Goal: Transaction & Acquisition: Purchase product/service

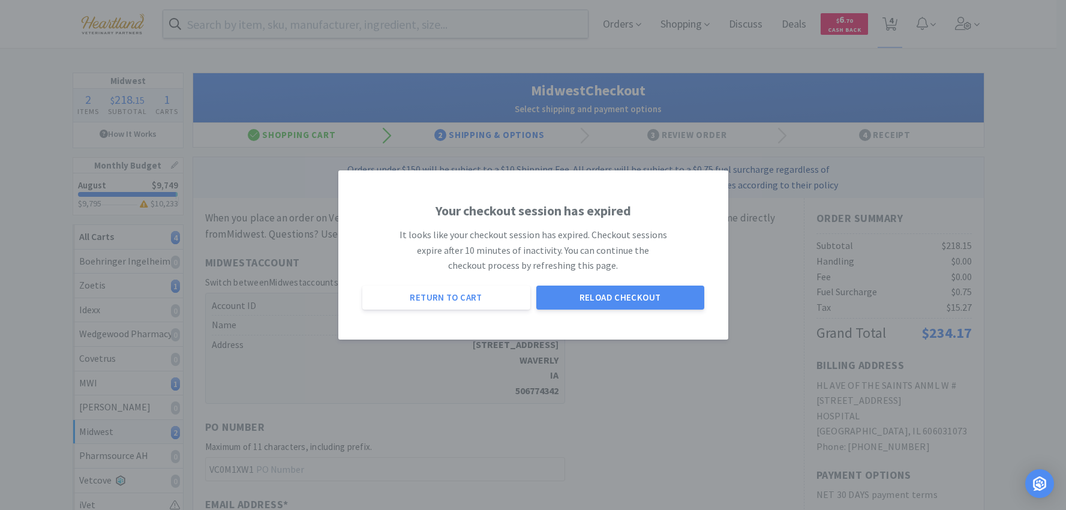
select select "0"
click at [610, 302] on button "Reload Checkout" at bounding box center [620, 298] width 168 height 24
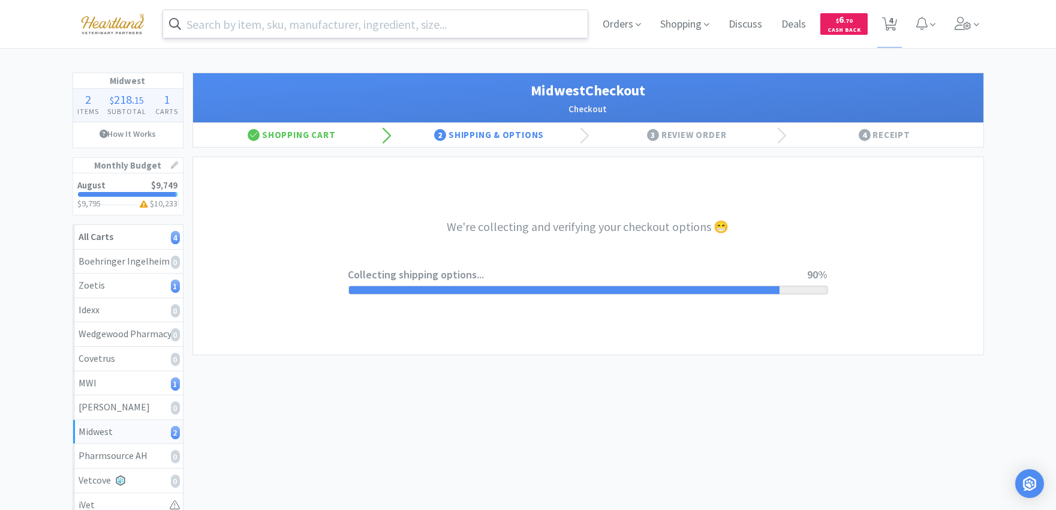
select select "0"
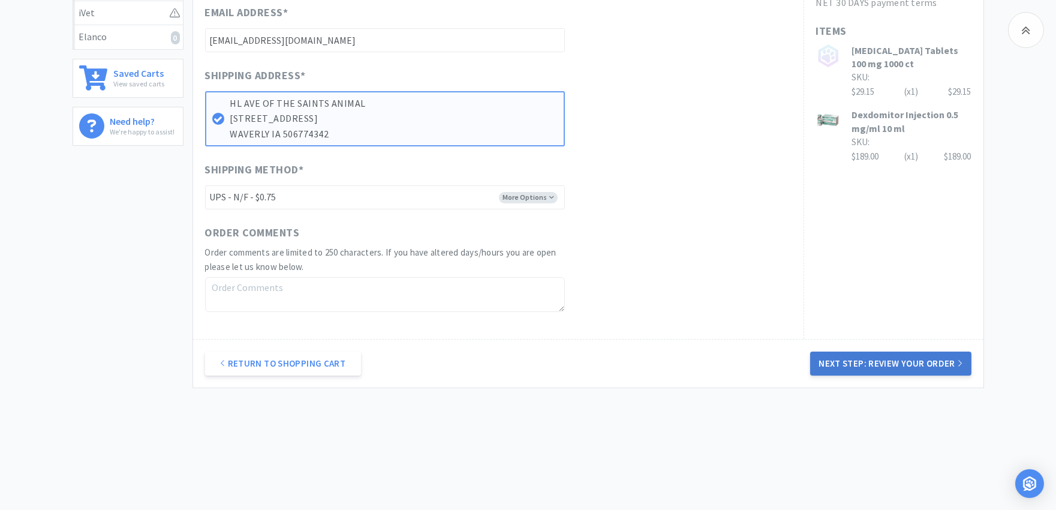
scroll to position [493, 0]
click at [925, 364] on button "Next Step: Review Your Order" at bounding box center [891, 363] width 161 height 24
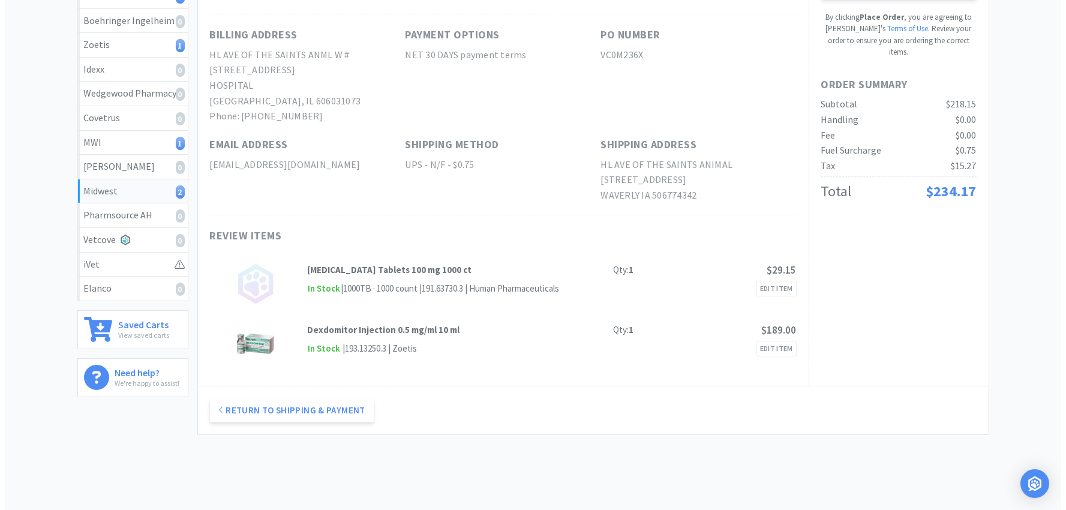
scroll to position [0, 0]
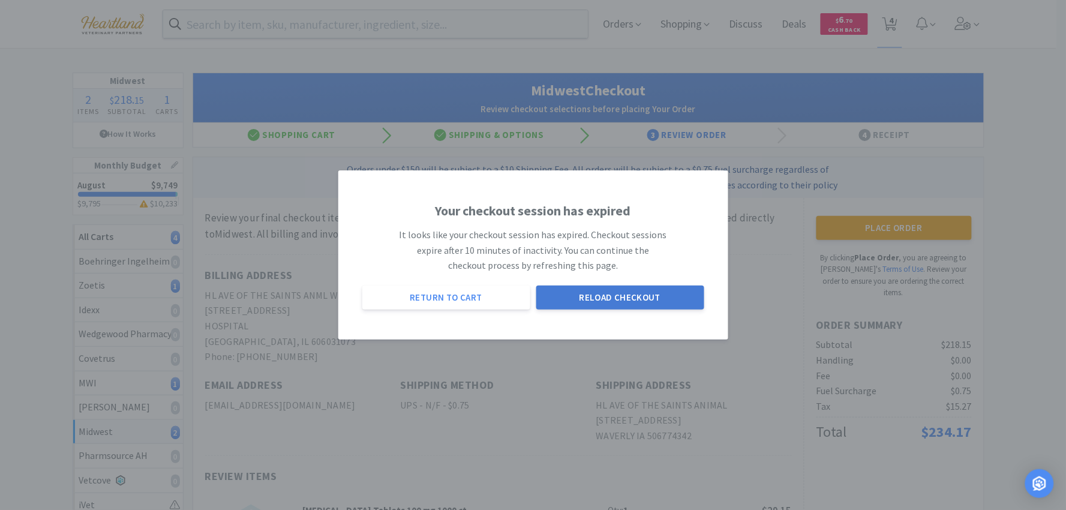
click at [613, 297] on button "Reload Checkout" at bounding box center [620, 298] width 168 height 24
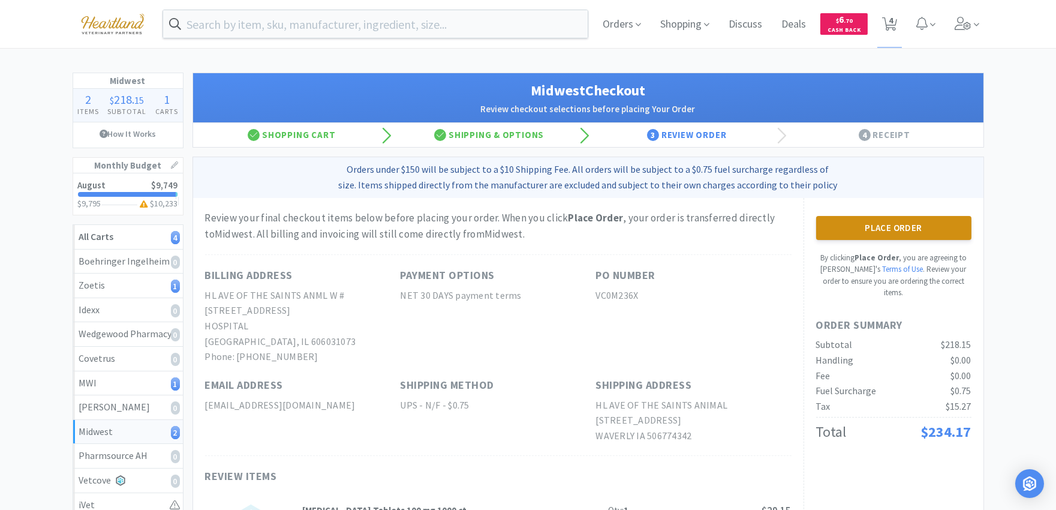
click at [927, 232] on button "Place Order" at bounding box center [894, 228] width 155 height 24
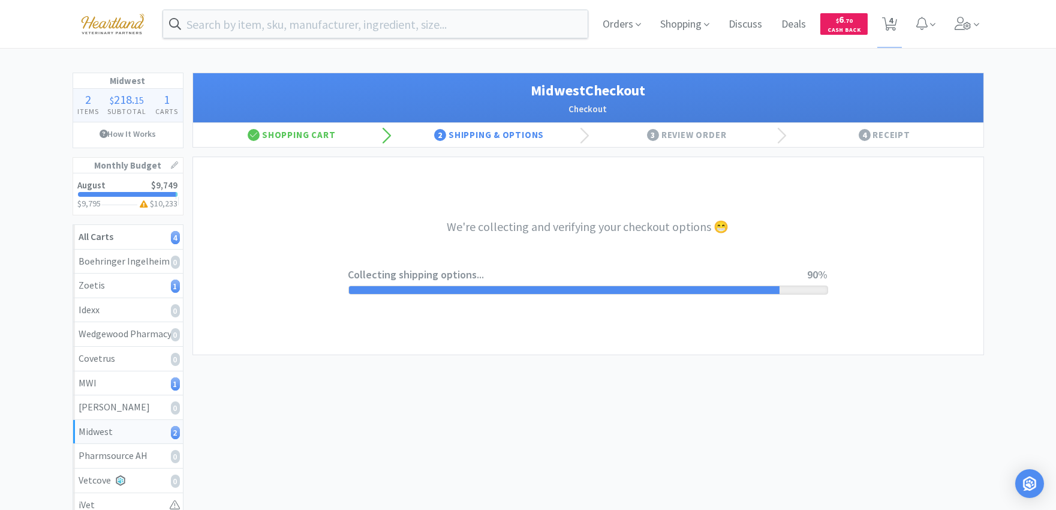
select select "0"
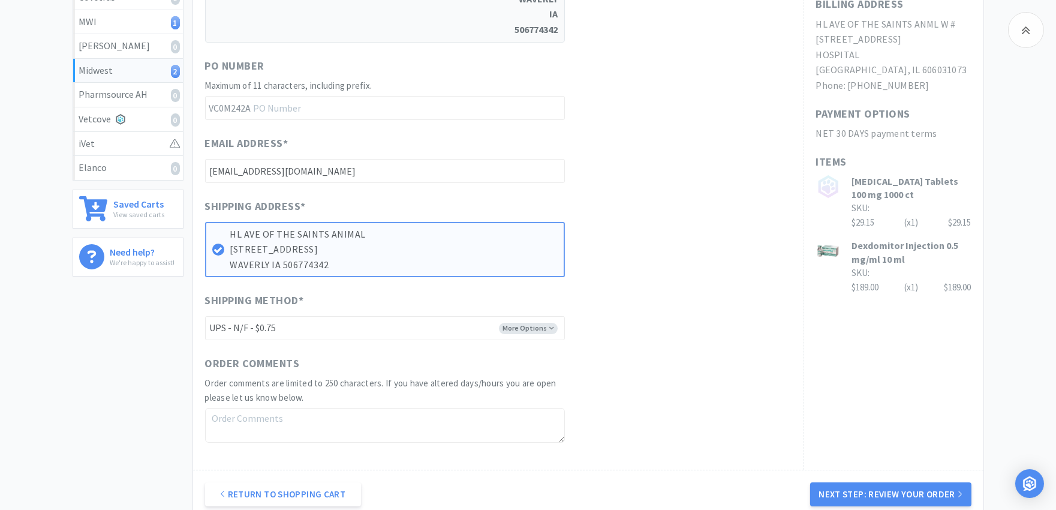
scroll to position [400, 0]
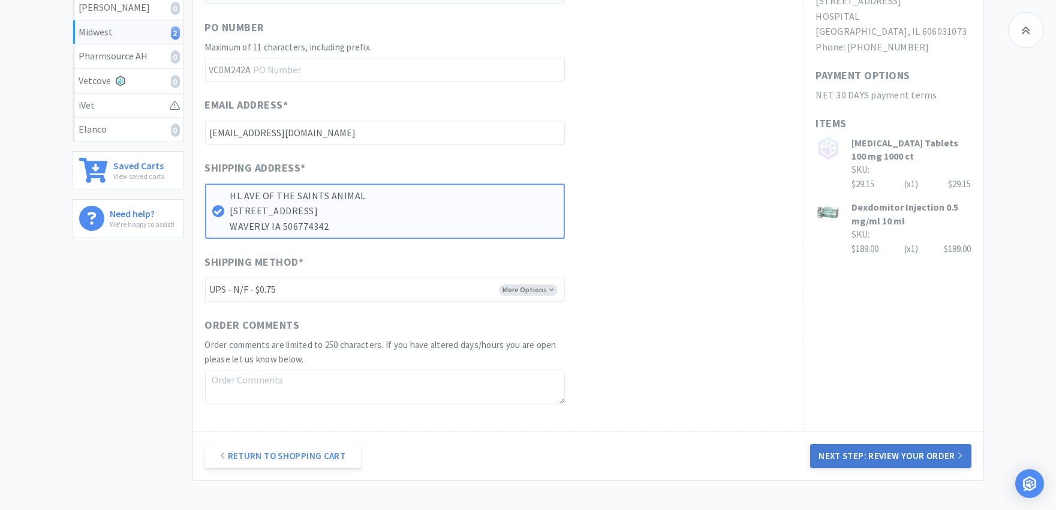
click at [853, 454] on button "Next Step: Review Your Order" at bounding box center [891, 456] width 161 height 24
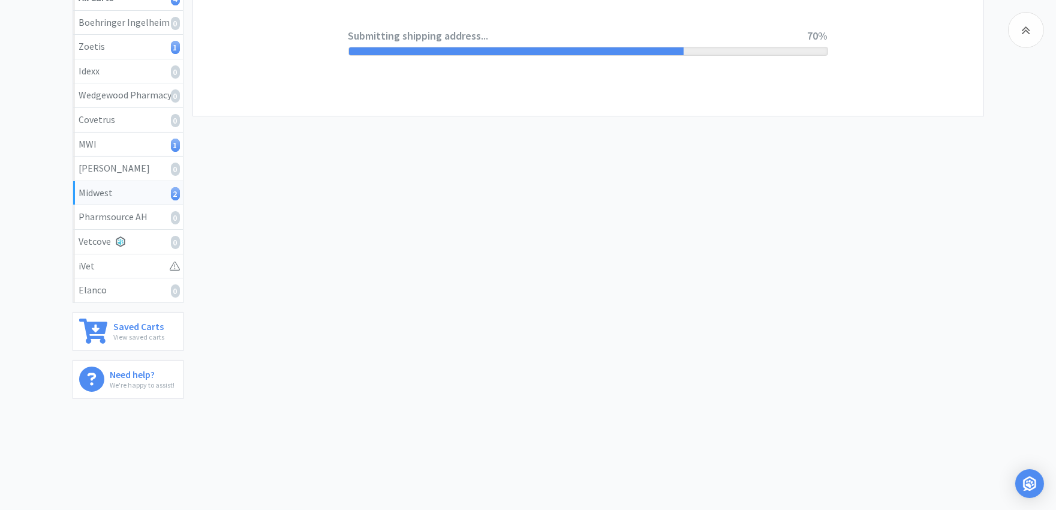
scroll to position [0, 0]
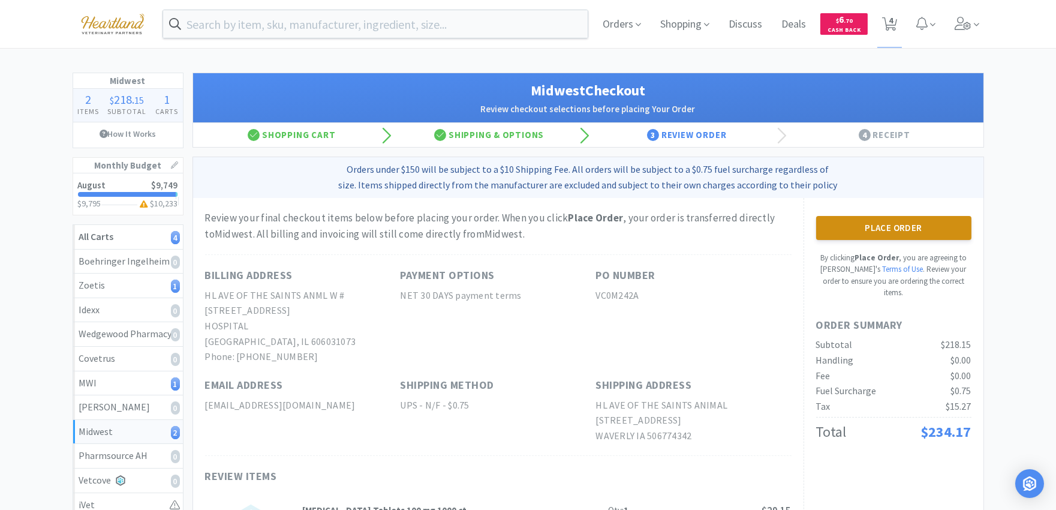
click at [930, 222] on button "Place Order" at bounding box center [894, 228] width 155 height 24
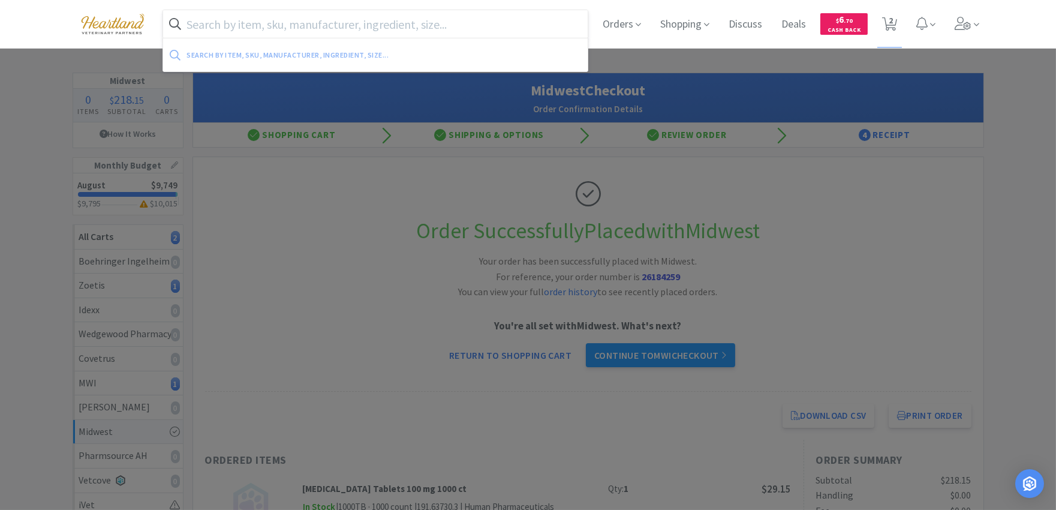
click at [446, 30] on input "text" at bounding box center [375, 24] width 425 height 28
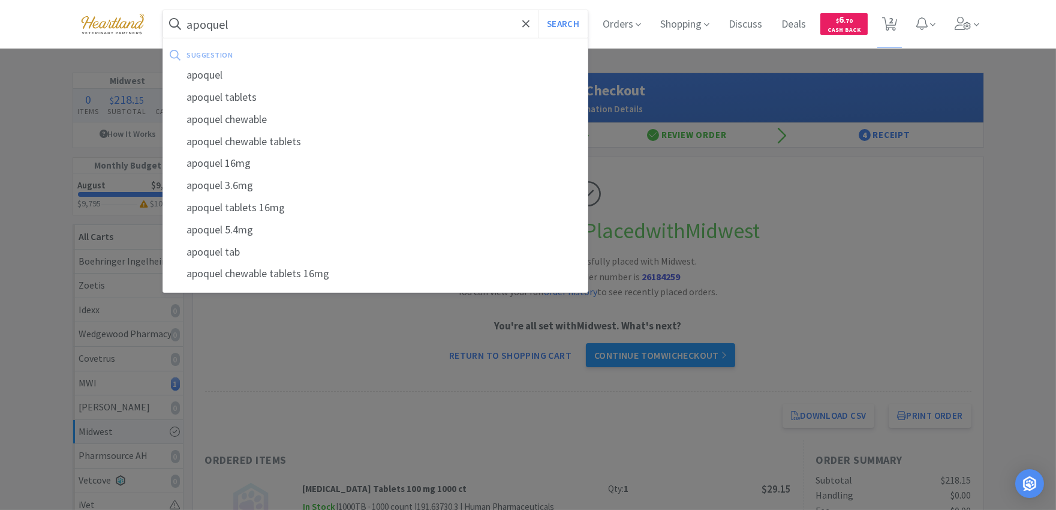
type input "apoquel"
click at [538, 10] on button "Search" at bounding box center [563, 24] width 50 height 28
select select "2"
select select "5"
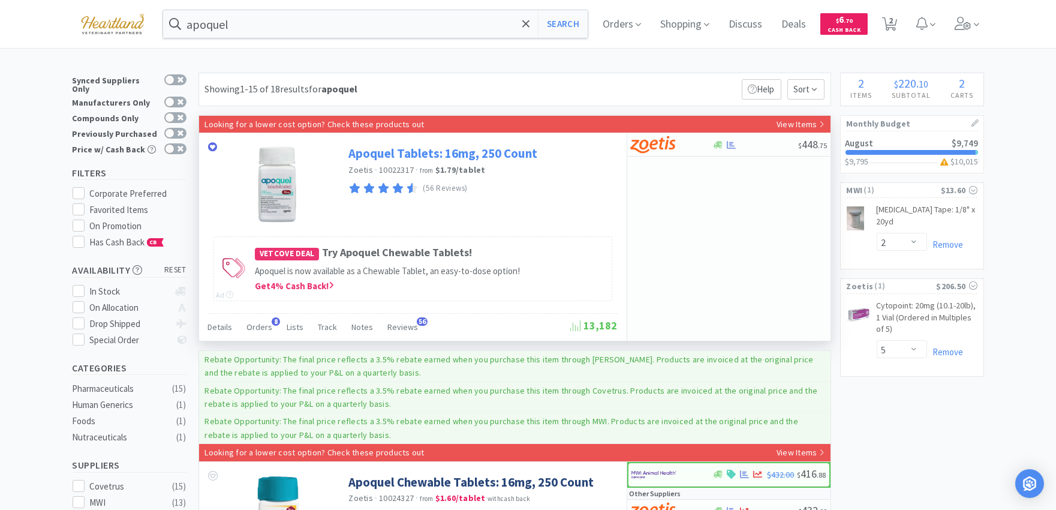
click at [485, 149] on link "Apoquel Tablets: 16mg, 250 Count" at bounding box center [443, 153] width 189 height 16
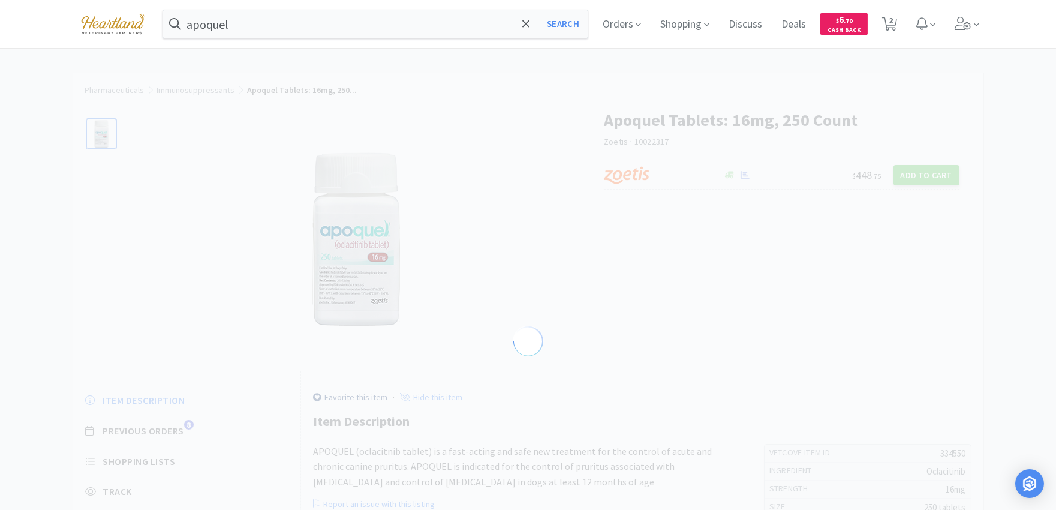
select select "334550"
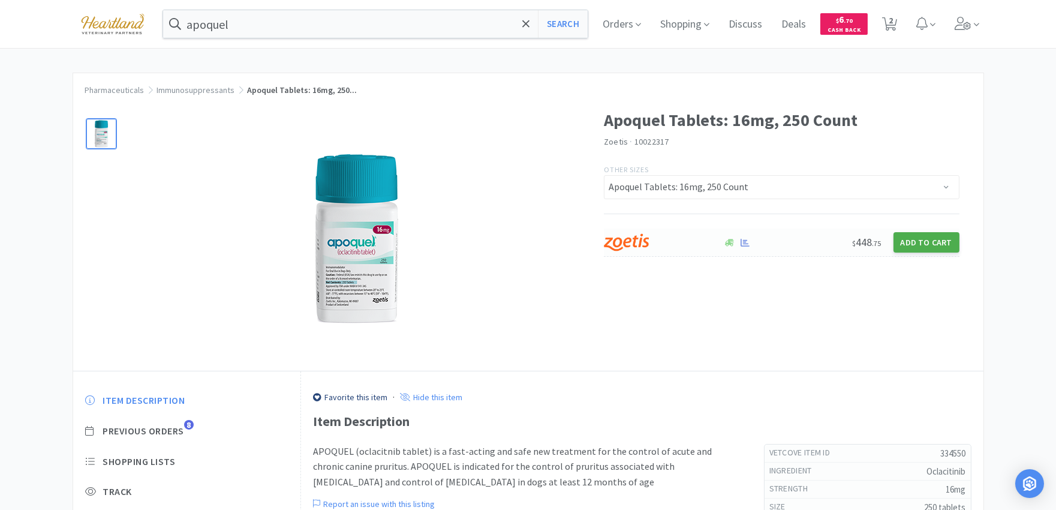
click at [941, 248] on button "Add to Cart" at bounding box center [927, 242] width 66 height 20
select select "1"
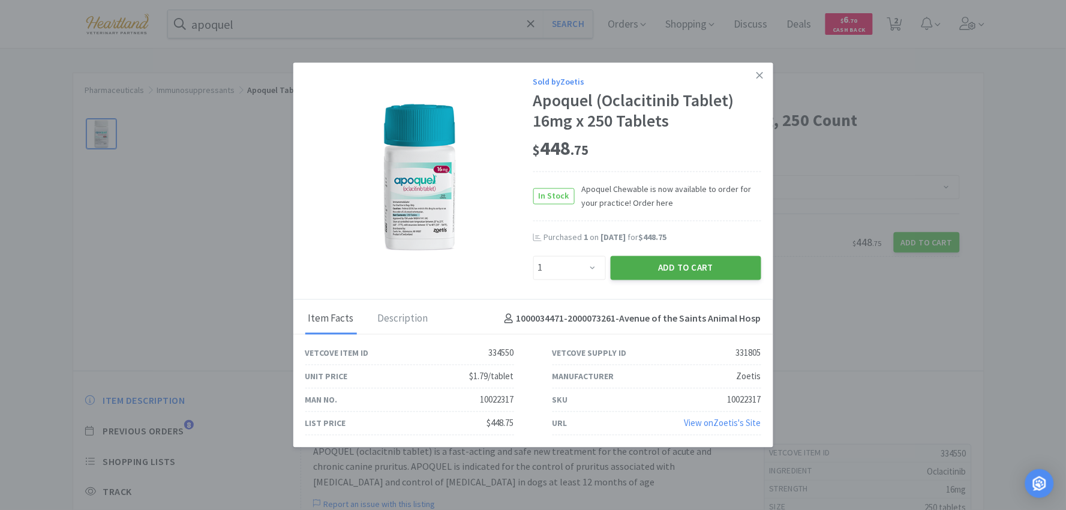
click at [654, 271] on button "Add to Cart" at bounding box center [686, 268] width 151 height 24
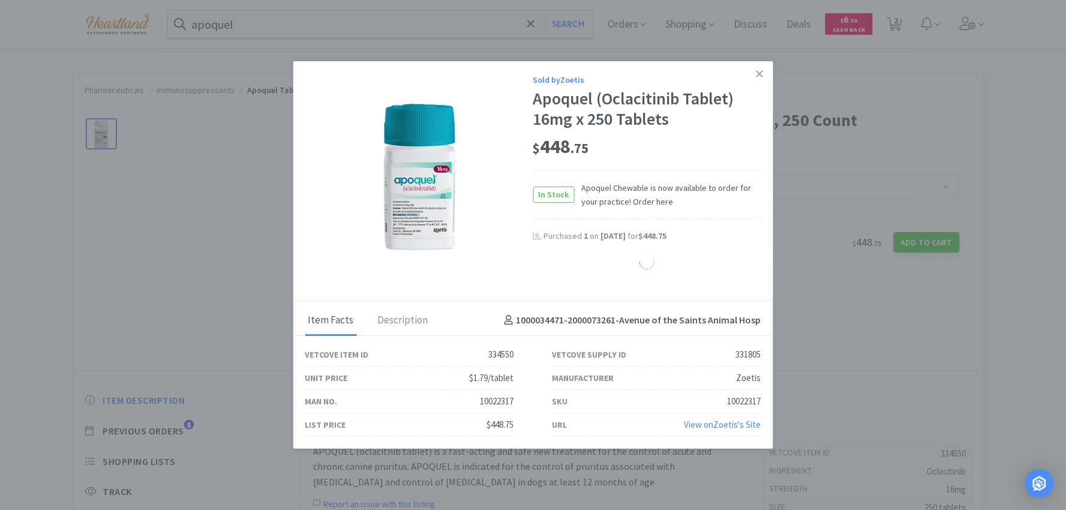
select select "1"
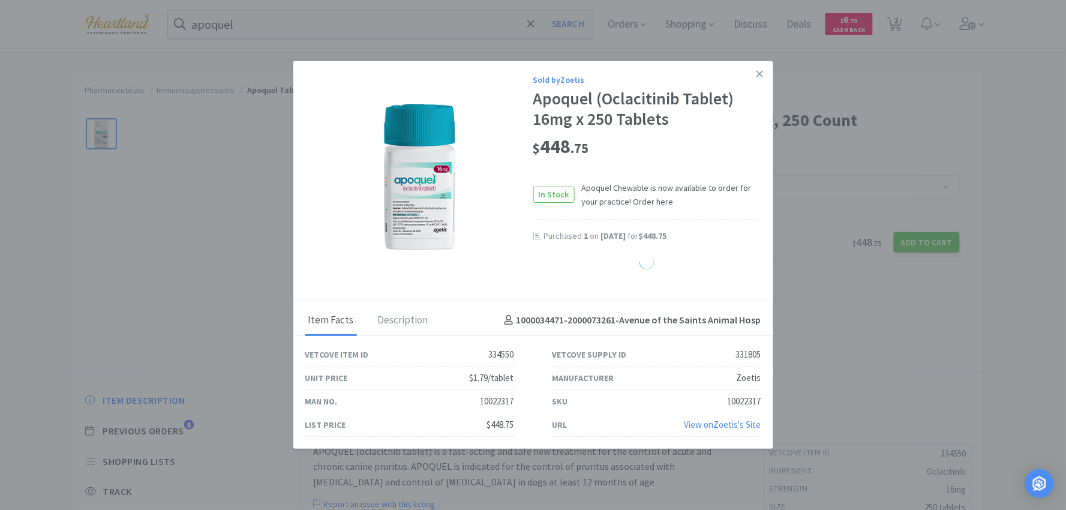
select select "1"
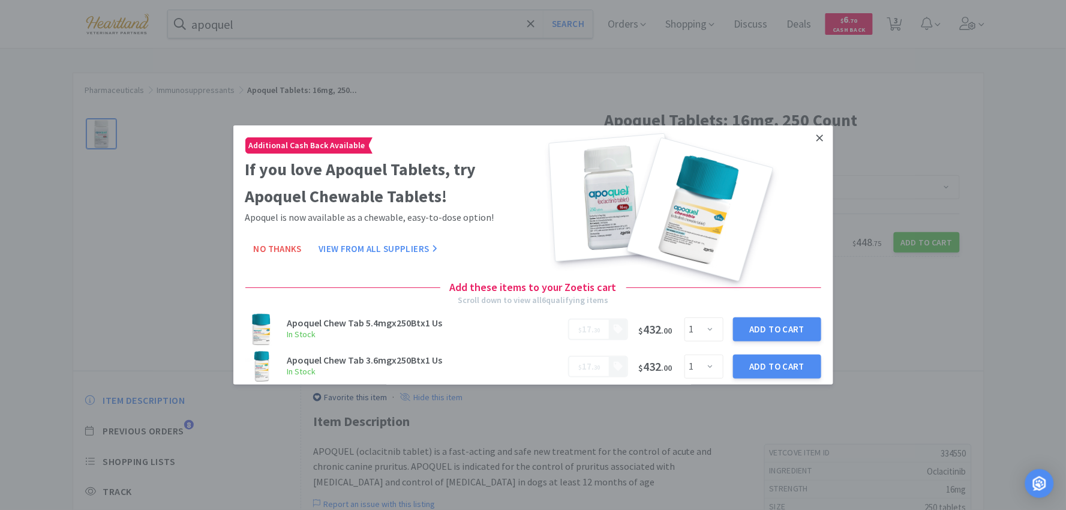
click at [817, 134] on icon at bounding box center [820, 138] width 7 height 11
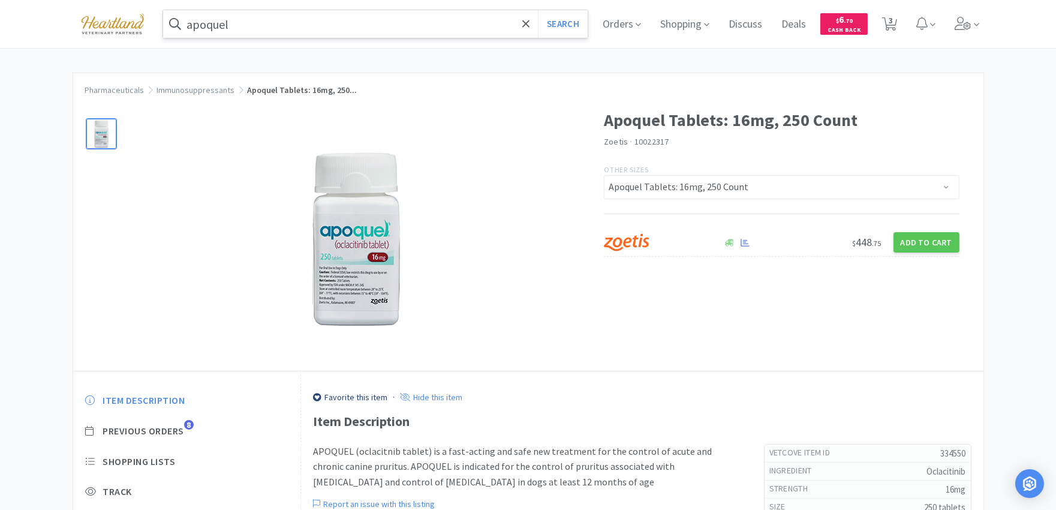
click at [340, 25] on input "apoquel" at bounding box center [375, 24] width 425 height 28
click at [897, 26] on icon at bounding box center [890, 23] width 15 height 13
select select "1"
select select "5"
select select "2"
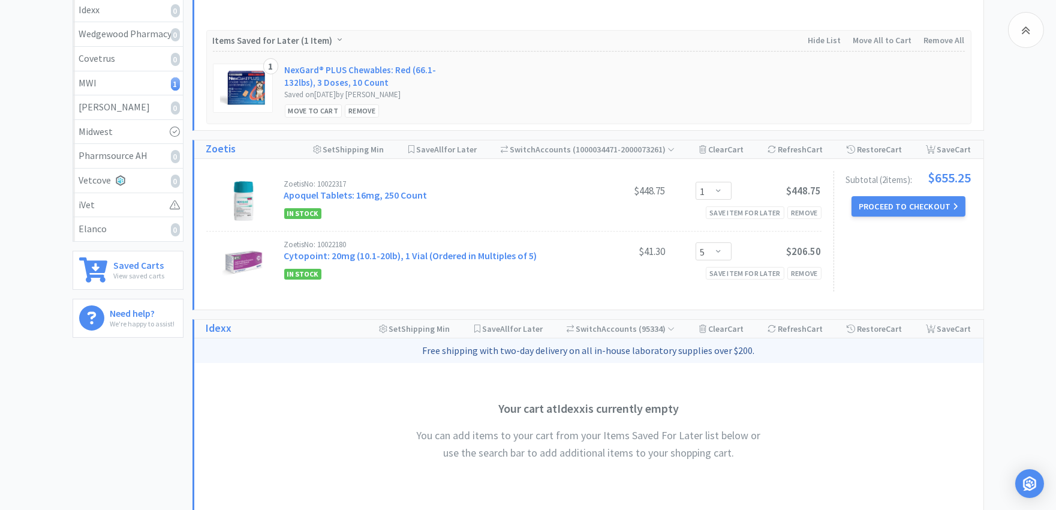
scroll to position [266, 0]
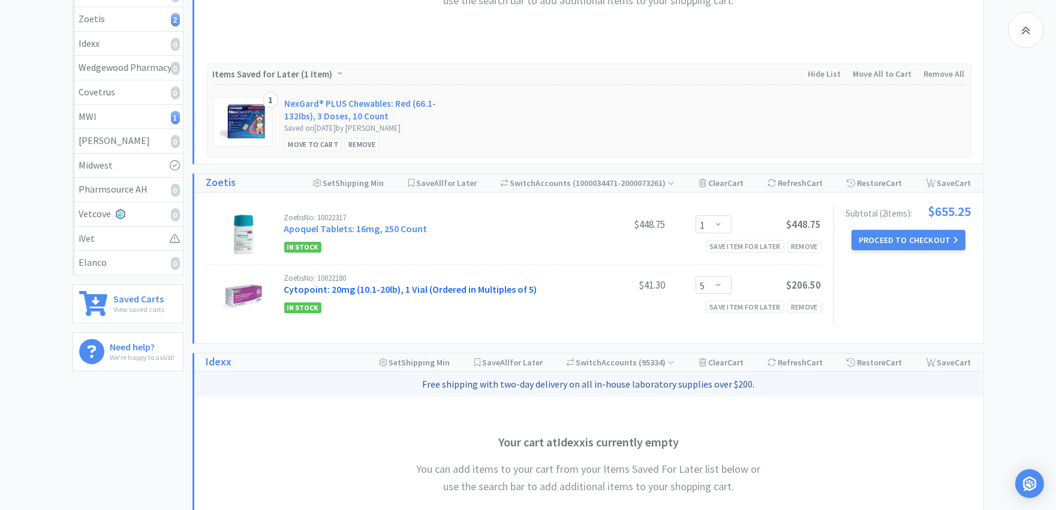
click at [502, 286] on link "Cytopoint: 20mg (10.1-20lb), 1 Vial (Ordered in Multiples of 5)" at bounding box center [410, 289] width 253 height 12
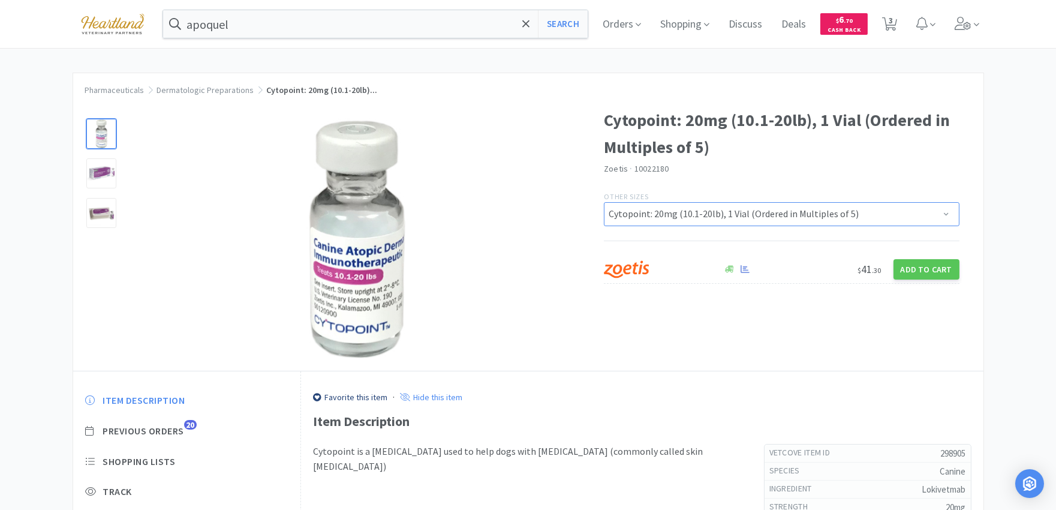
click at [842, 213] on select "Cytopoint: 40mg (30.1-40lb), 5 Vials Cytopoint: 10mg (Up to 10lb), 5 Vials Cyto…" at bounding box center [782, 214] width 356 height 24
click at [604, 202] on select "Cytopoint: 40mg (30.1-40lb), 5 Vials Cytopoint: 10mg (Up to 10lb), 5 Vials Cyto…" at bounding box center [782, 214] width 356 height 24
select select "298905"
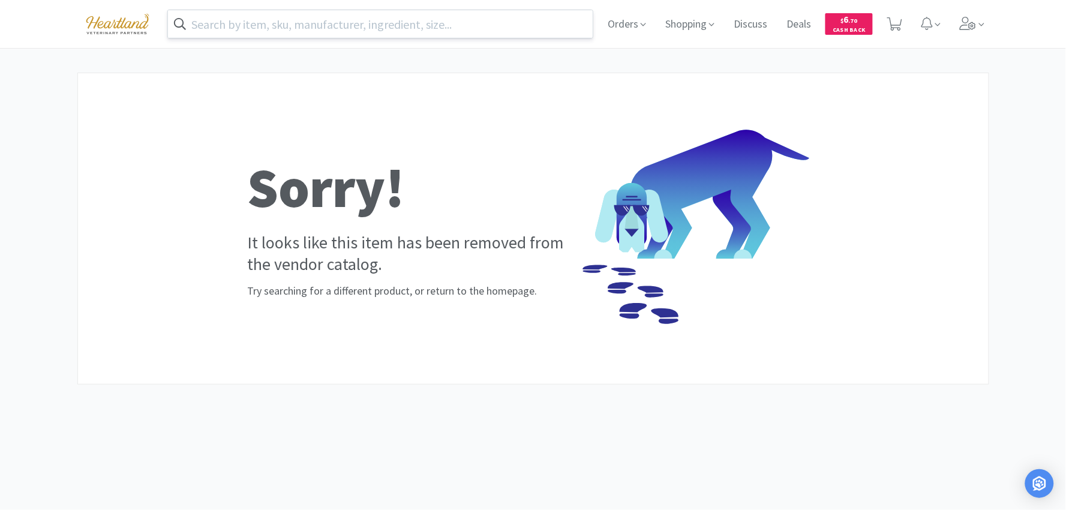
click at [423, 23] on input "text" at bounding box center [380, 24] width 425 height 28
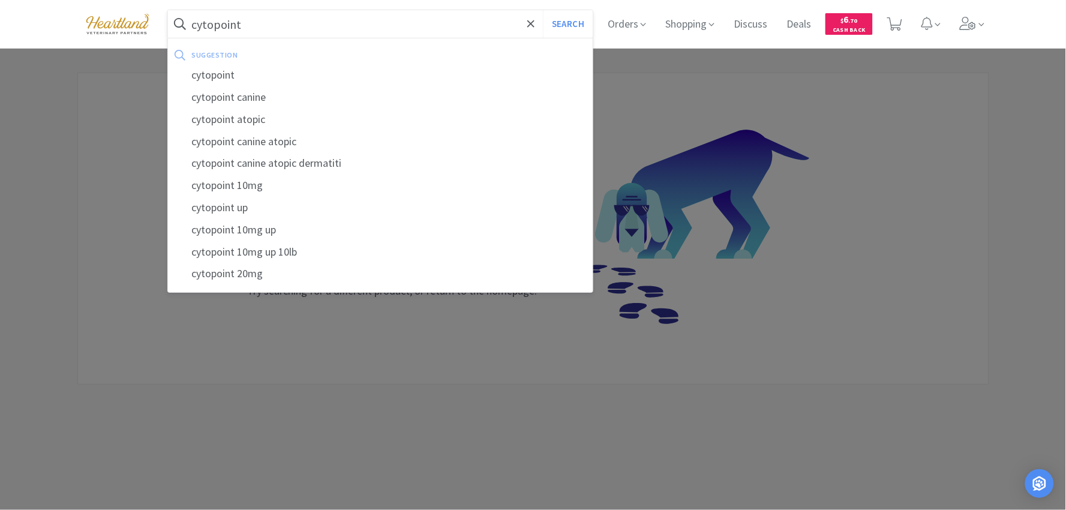
type input "cytopoint"
click at [543, 10] on button "Search" at bounding box center [568, 24] width 50 height 28
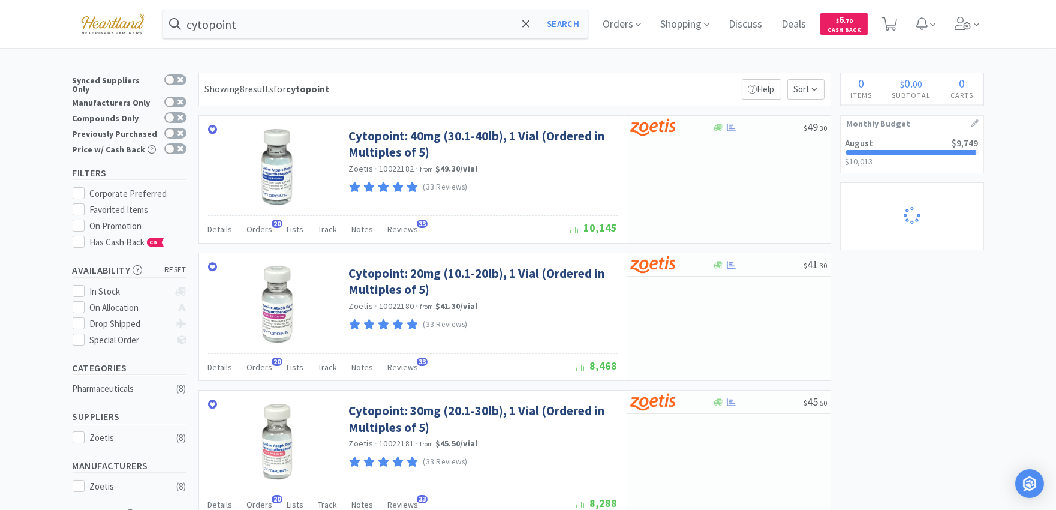
select select "1"
select select "5"
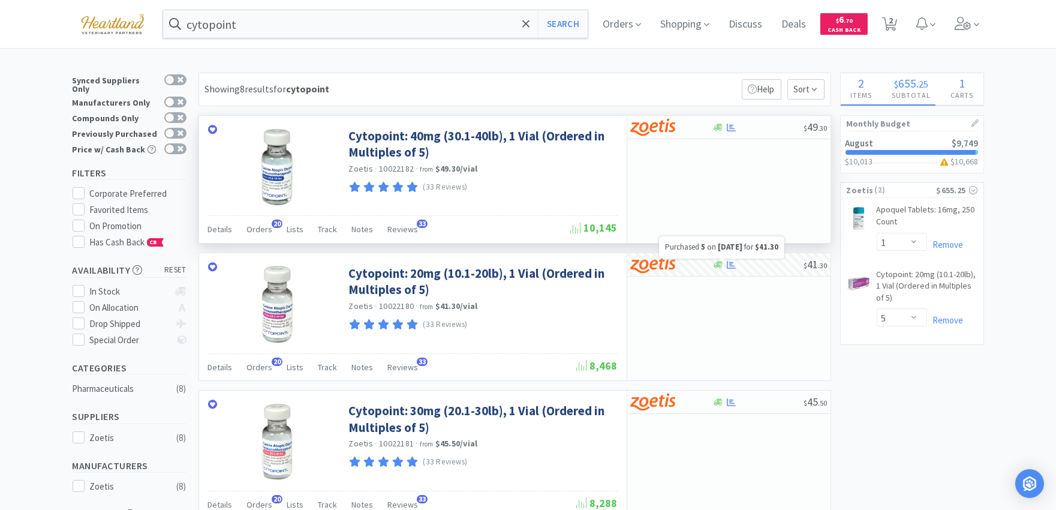
select select "2"
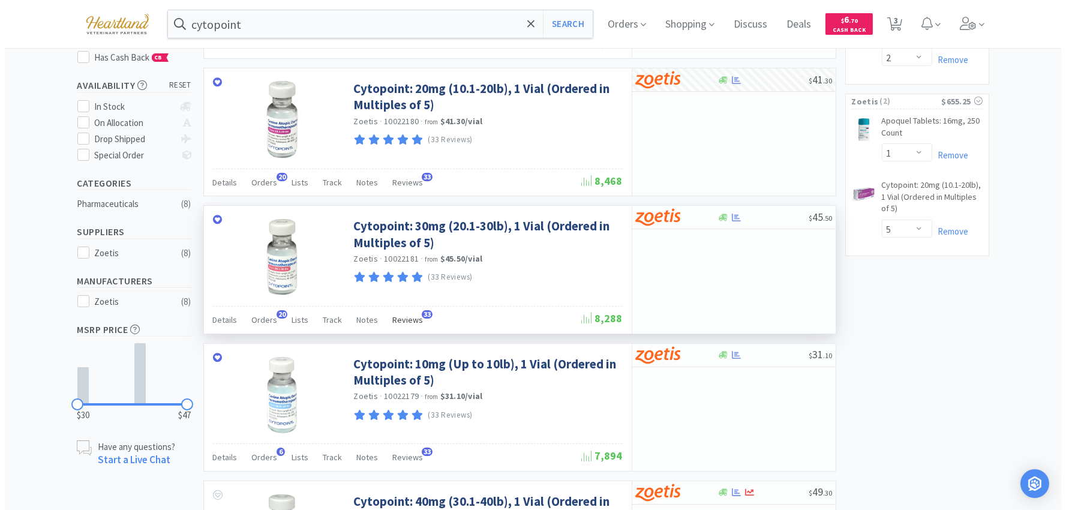
scroll to position [200, 0]
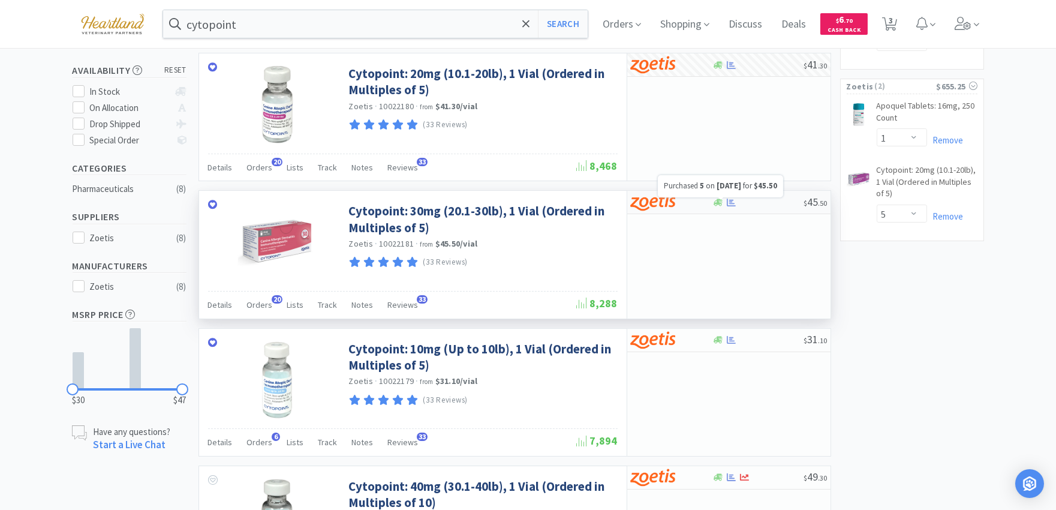
click at [732, 204] on icon at bounding box center [731, 202] width 9 height 9
select select "5"
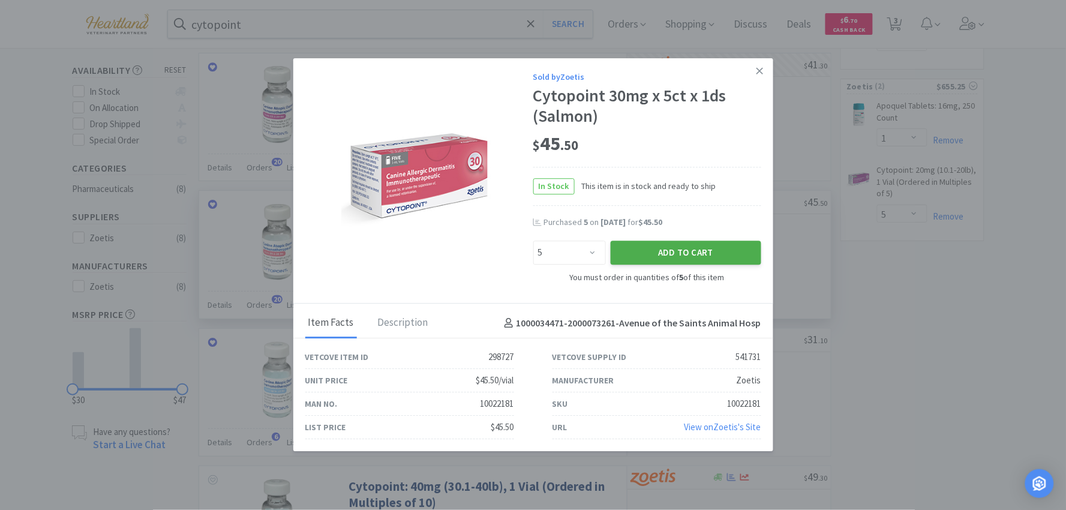
click at [721, 256] on button "Add to Cart" at bounding box center [686, 253] width 151 height 24
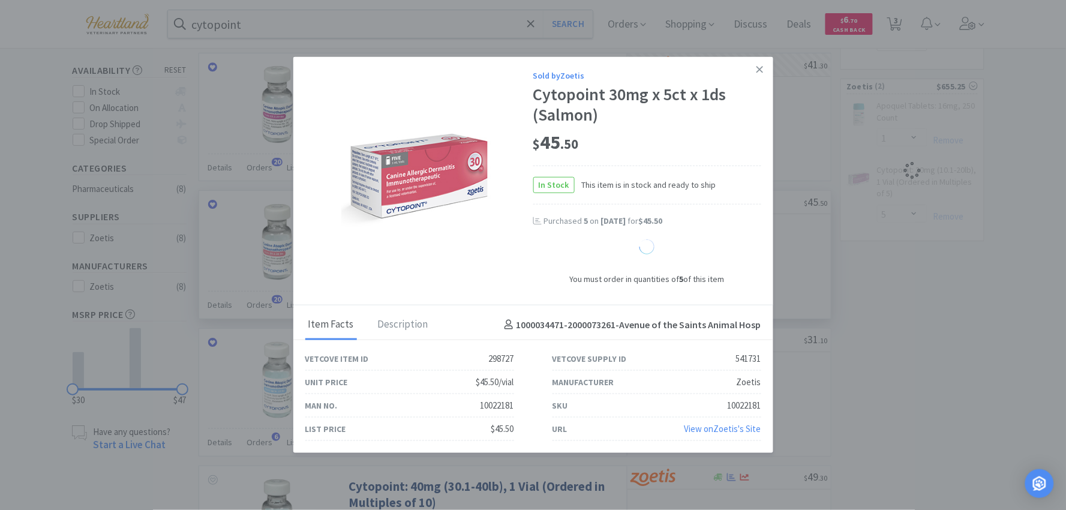
select select "5"
select select "1"
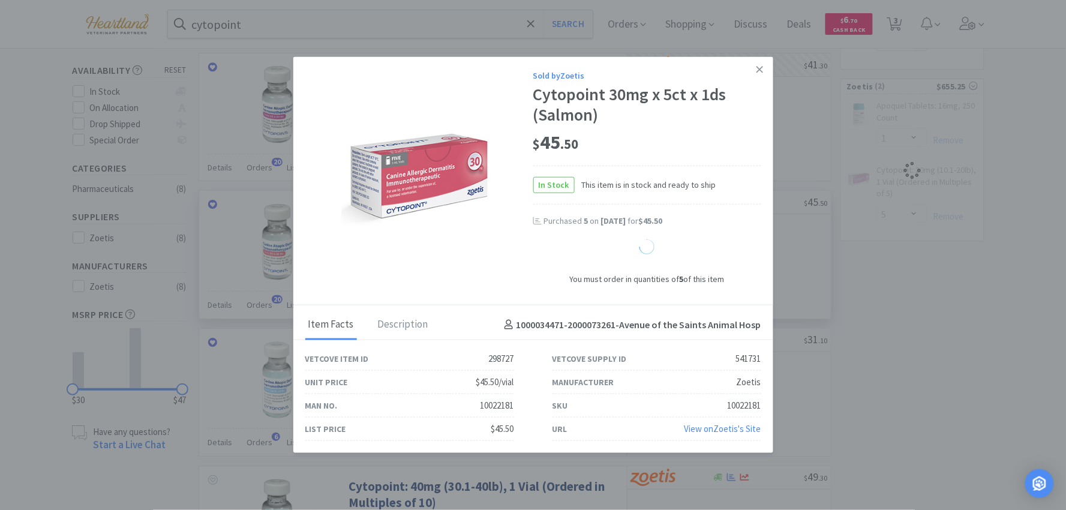
select select "1"
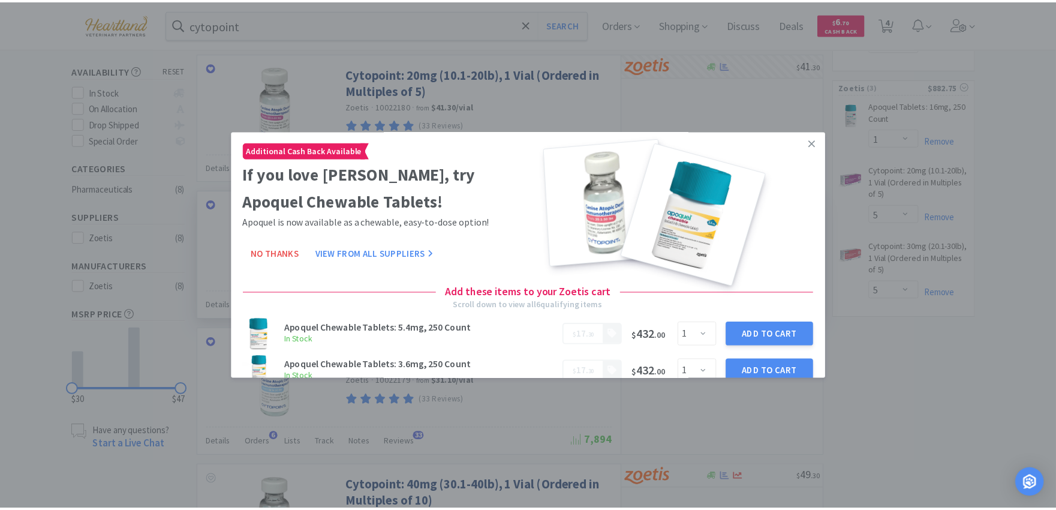
scroll to position [0, 0]
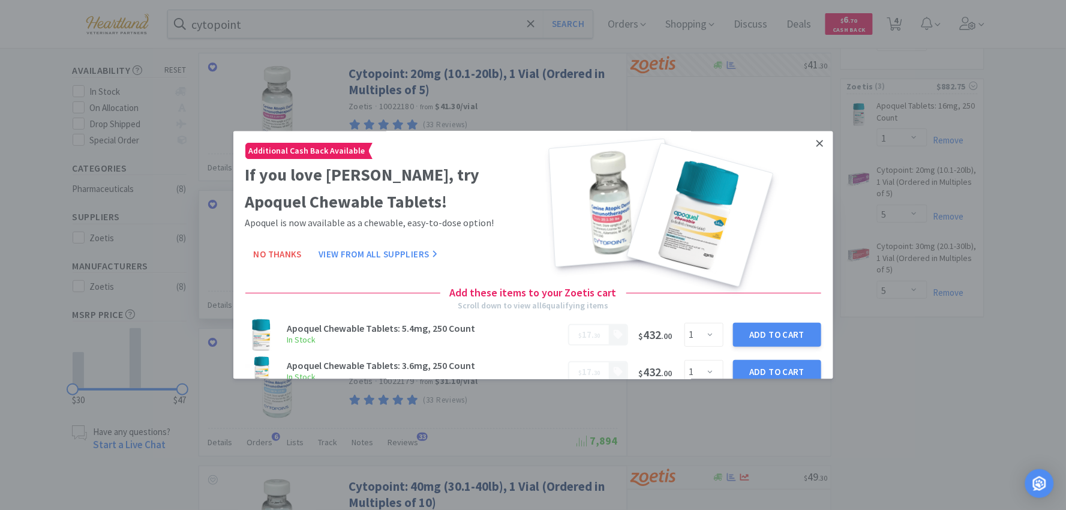
click at [817, 145] on icon at bounding box center [820, 143] width 7 height 7
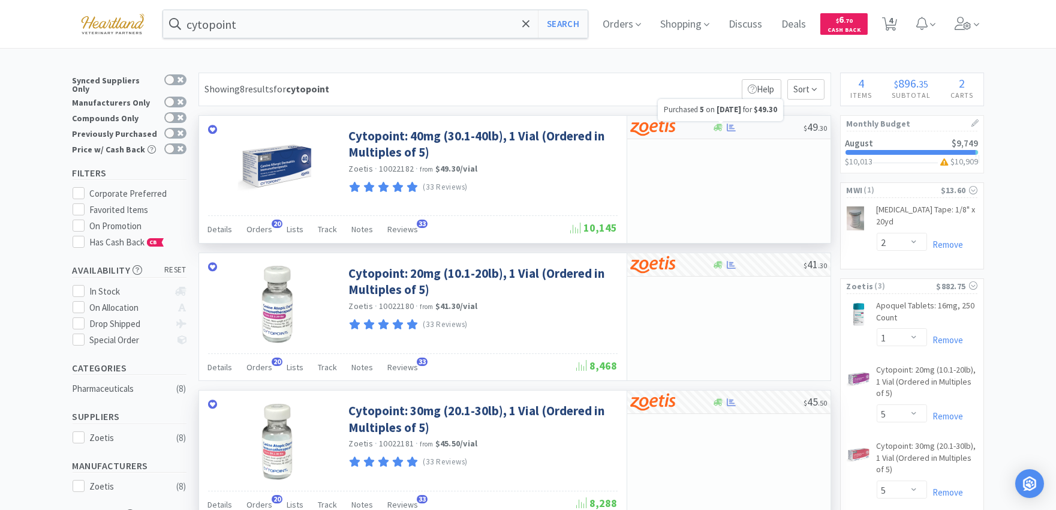
click at [735, 127] on icon at bounding box center [731, 127] width 9 height 9
select select "5"
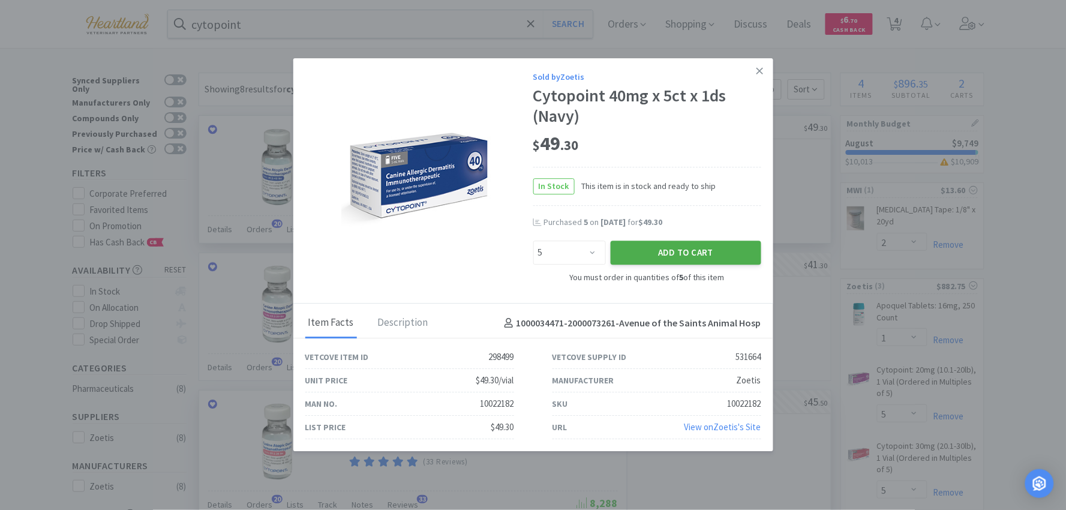
click at [687, 251] on button "Add to Cart" at bounding box center [686, 253] width 151 height 24
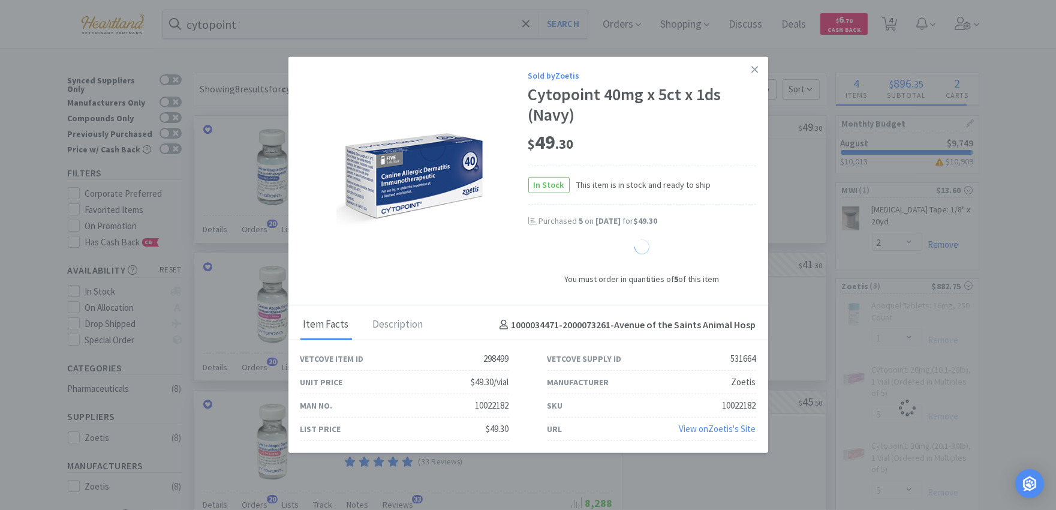
select select "5"
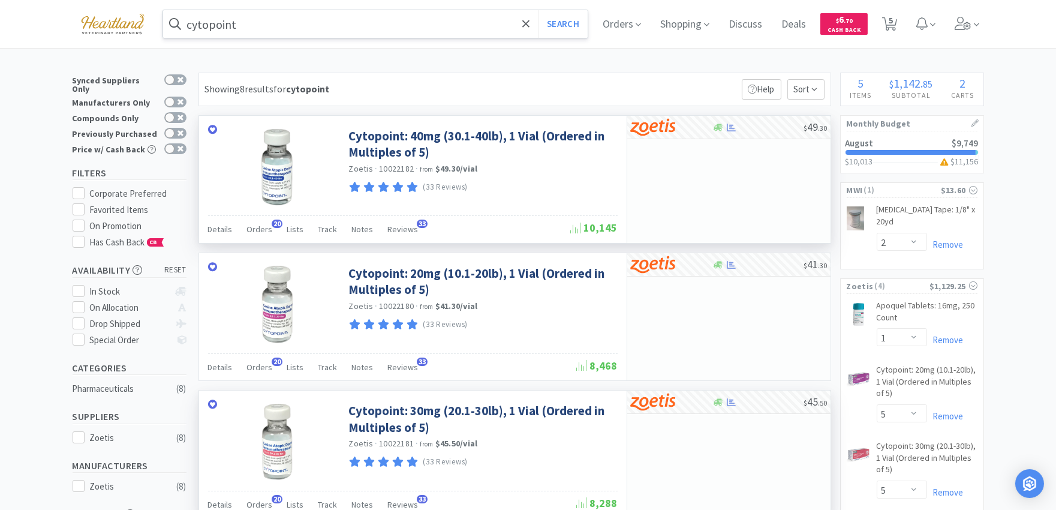
drag, startPoint x: 237, startPoint y: 19, endPoint x: 307, endPoint y: 20, distance: 69.6
click at [238, 19] on input "cytopoint" at bounding box center [375, 24] width 425 height 28
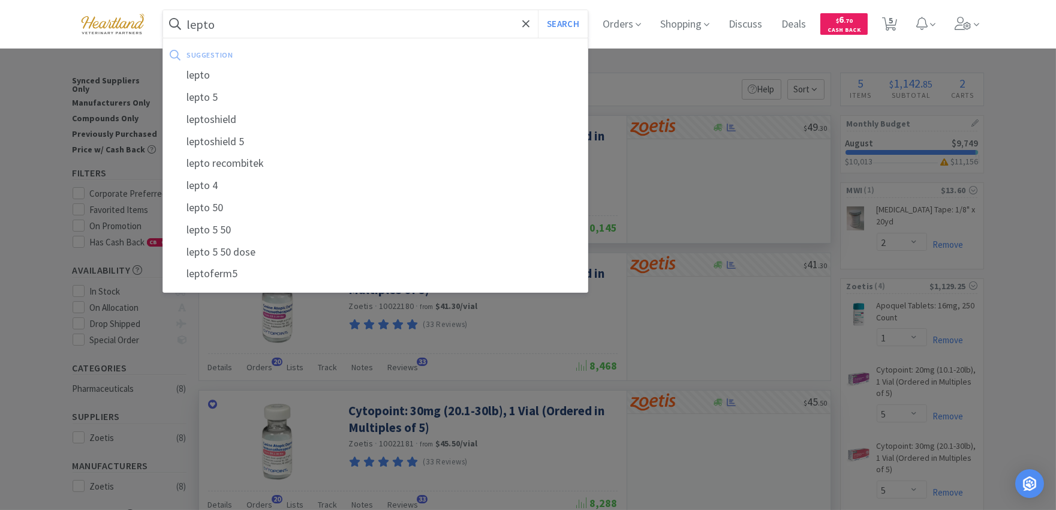
type input "lepto"
click at [538, 10] on button "Search" at bounding box center [563, 24] width 50 height 28
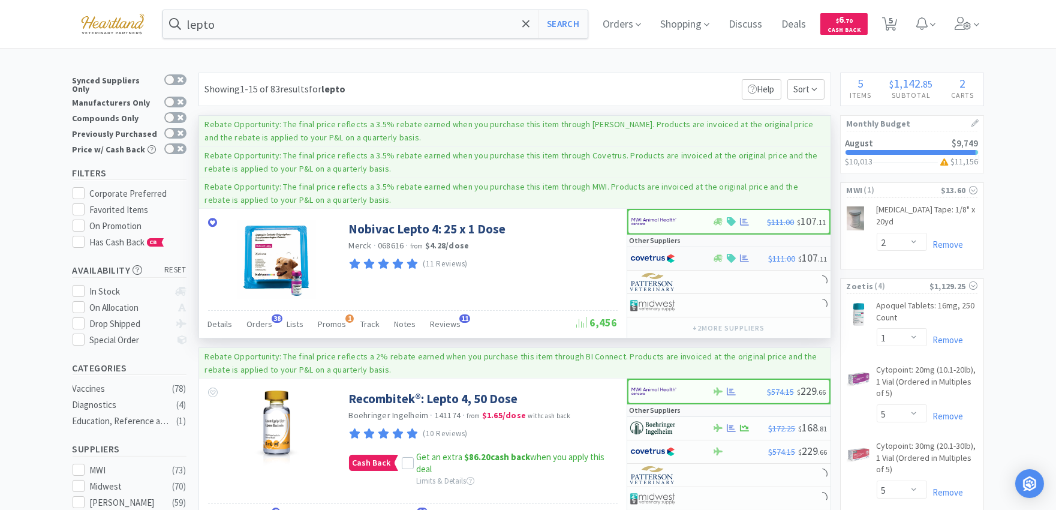
click at [636, 257] on img at bounding box center [653, 259] width 45 height 18
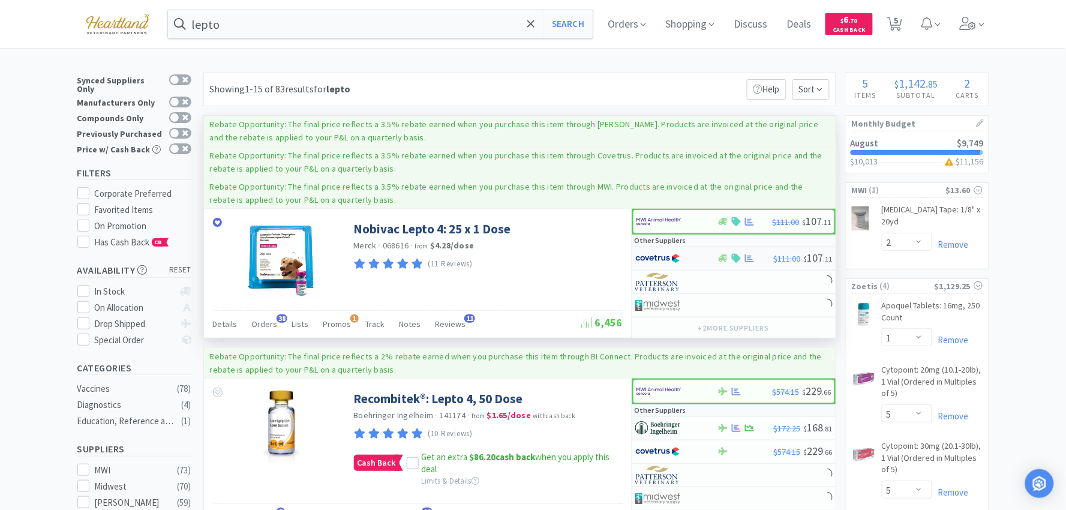
select select "1"
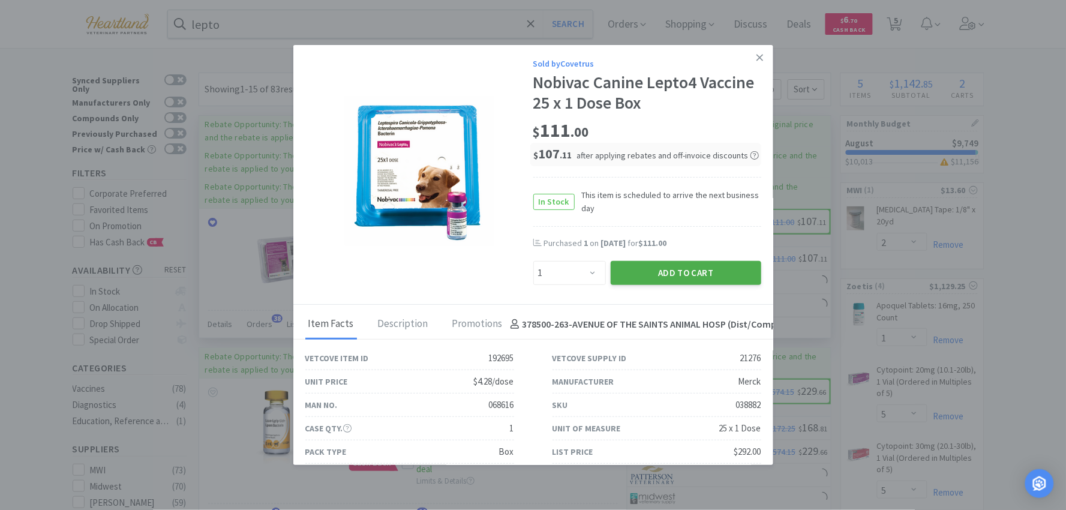
click at [672, 277] on button "Add to Cart" at bounding box center [686, 273] width 151 height 24
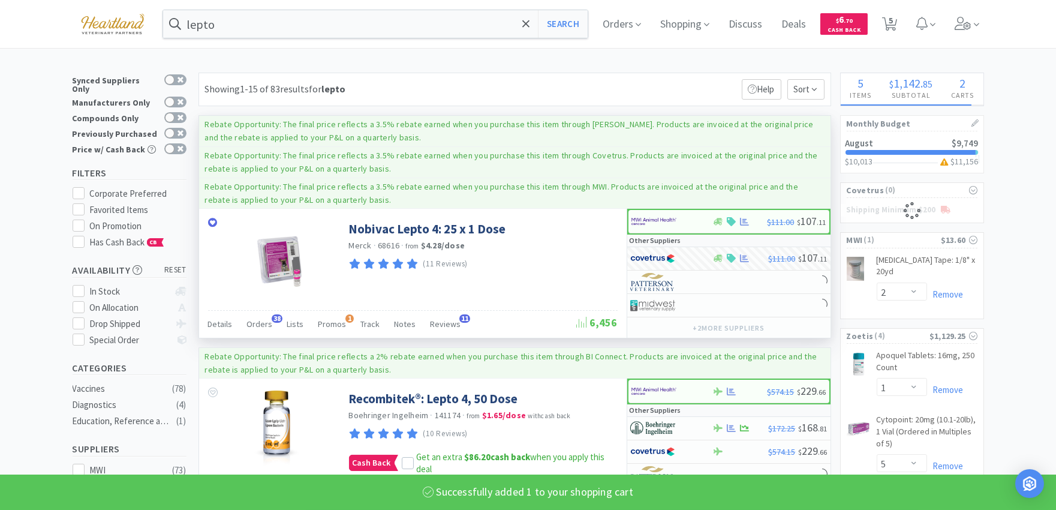
select select "1"
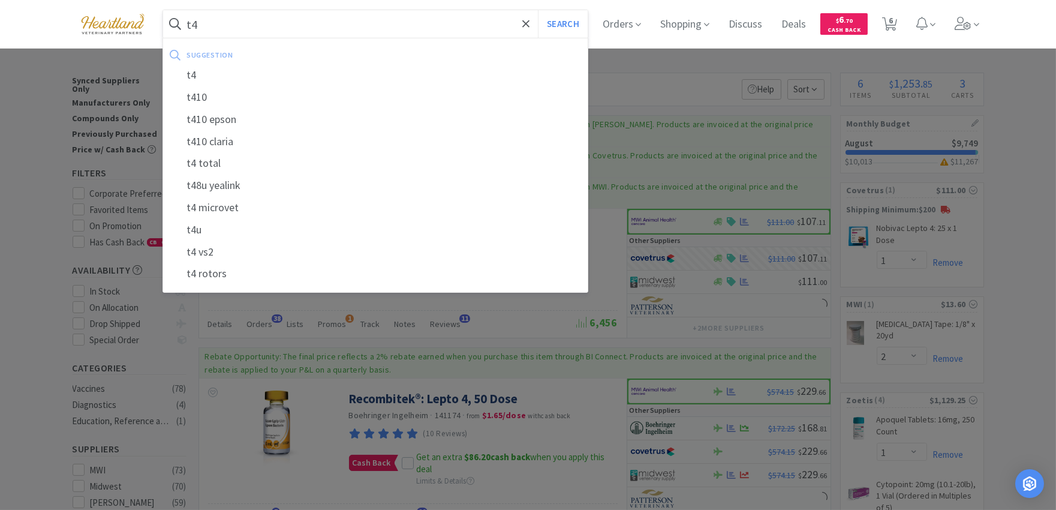
type input "t4"
click at [538, 10] on button "Search" at bounding box center [563, 24] width 50 height 28
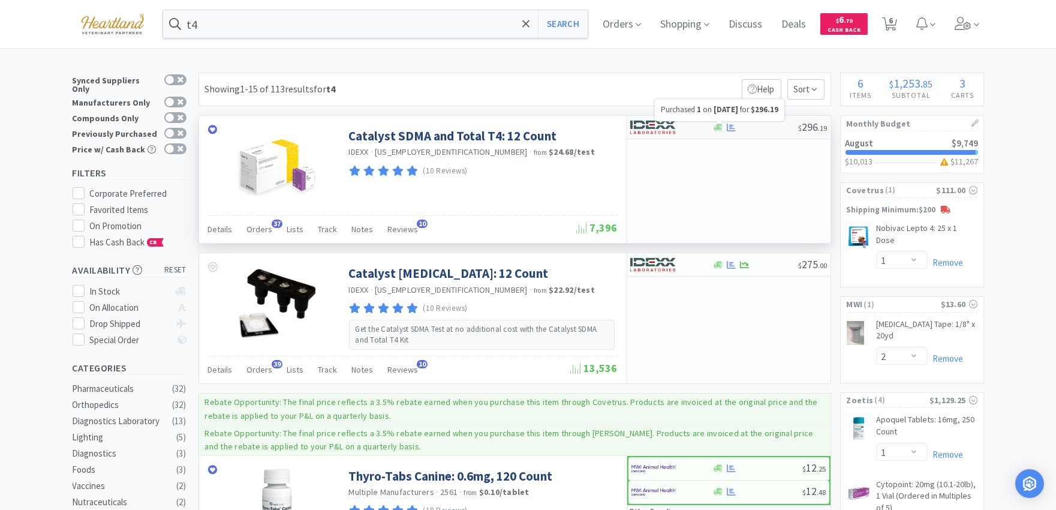
click at [734, 128] on icon at bounding box center [731, 127] width 9 height 8
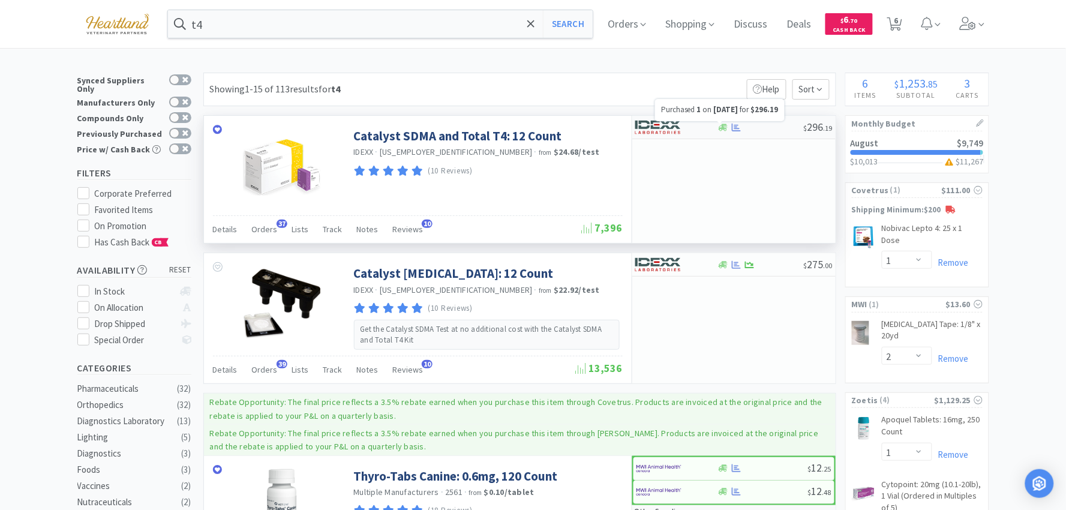
select select "1"
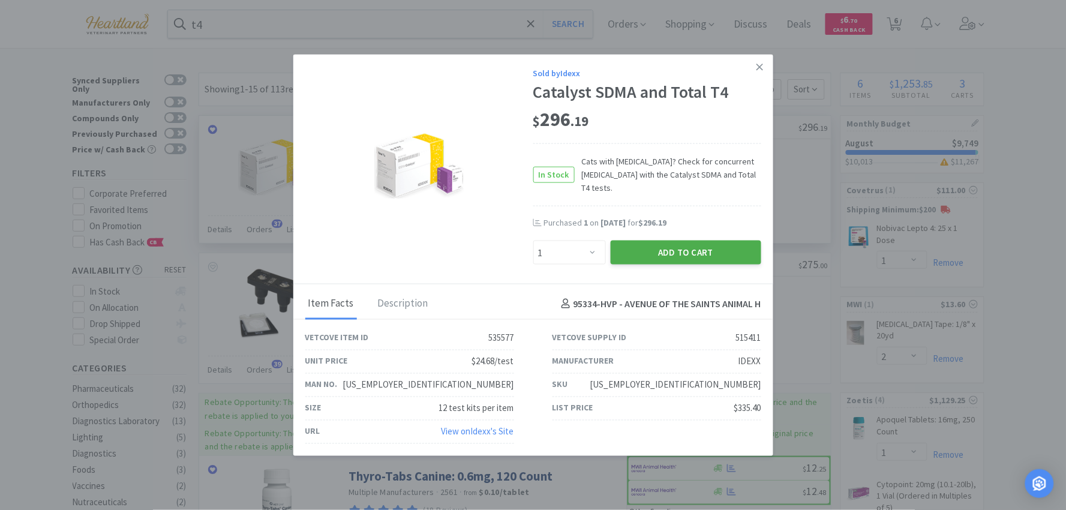
click at [689, 255] on button "Add to Cart" at bounding box center [686, 253] width 151 height 24
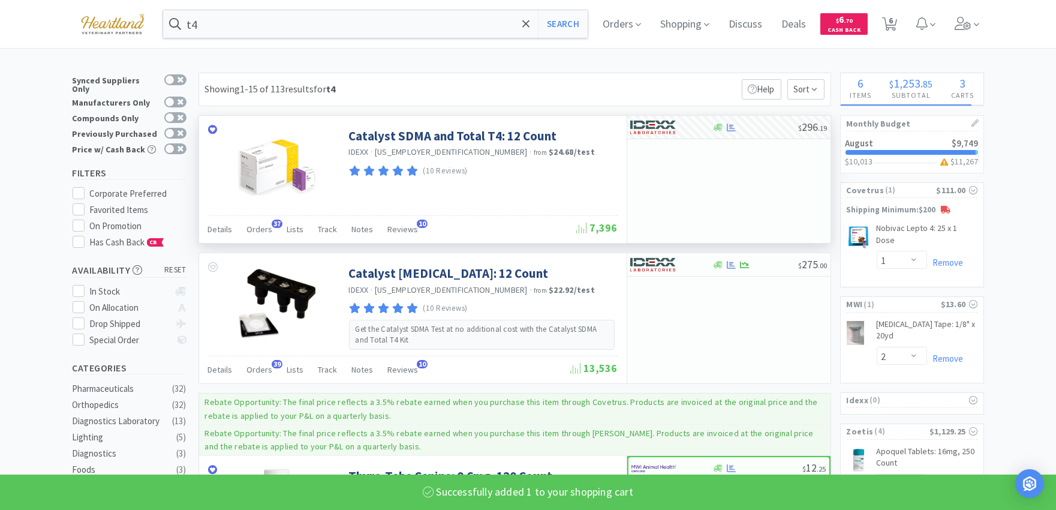
select select "1"
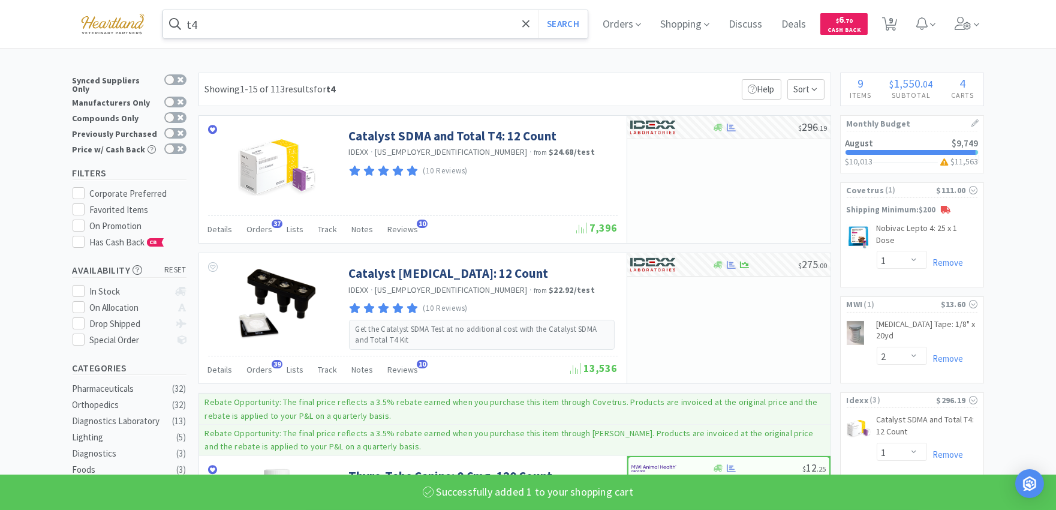
click at [380, 26] on input "t4" at bounding box center [375, 24] width 425 height 28
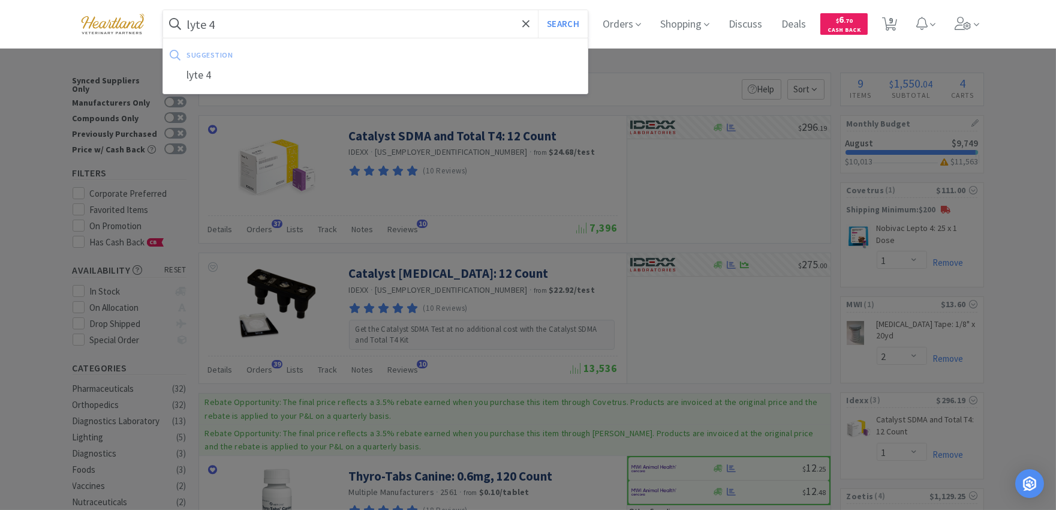
type input "lyte 4"
click at [538, 10] on button "Search" at bounding box center [563, 24] width 50 height 28
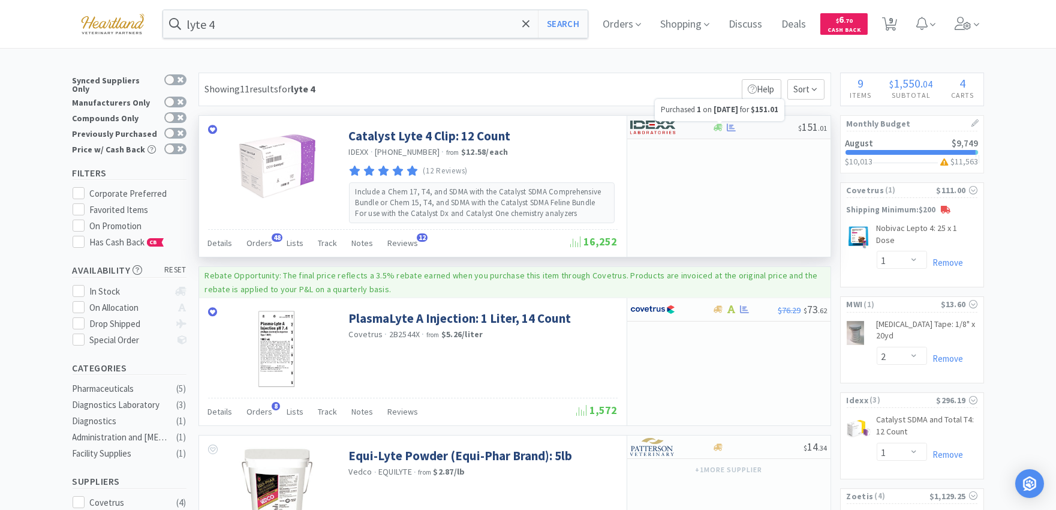
click at [729, 127] on icon at bounding box center [731, 127] width 9 height 9
select select "1"
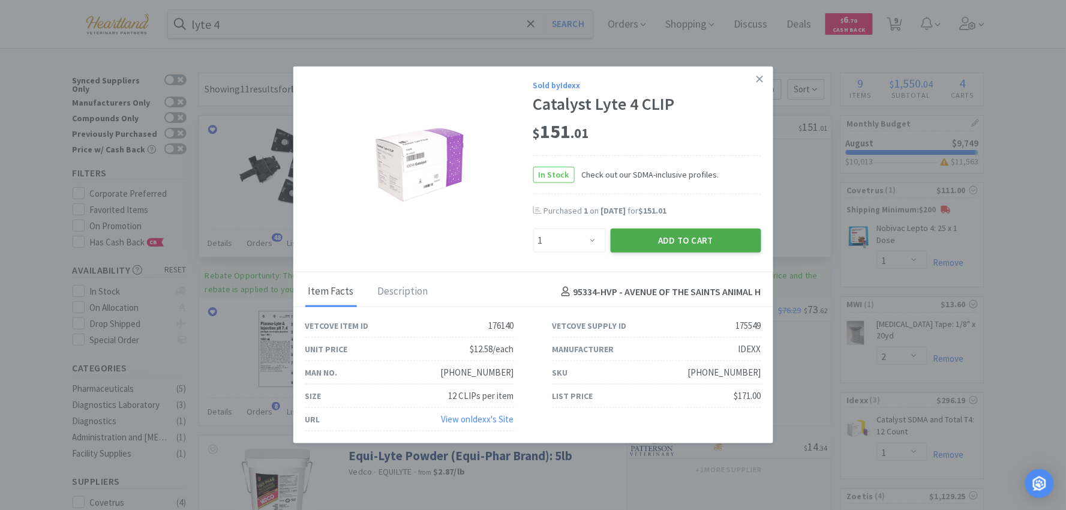
click at [666, 241] on button "Add to Cart" at bounding box center [686, 241] width 151 height 24
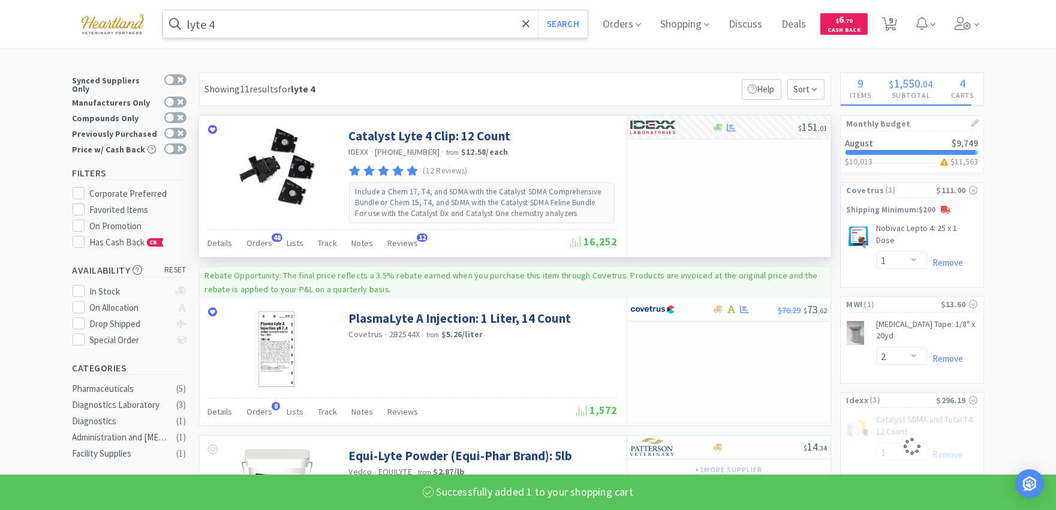
select select "1"
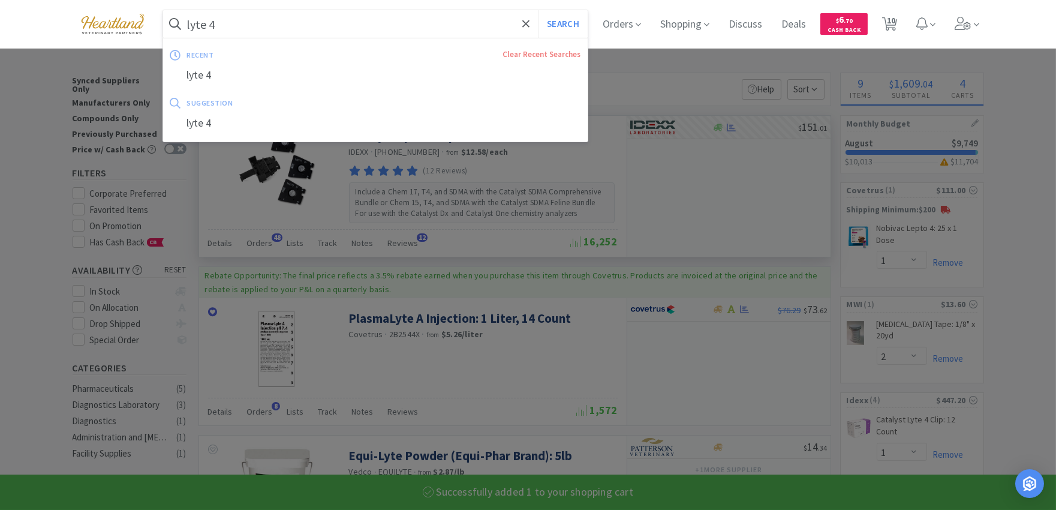
click at [314, 26] on input "lyte 4" at bounding box center [375, 24] width 425 height 28
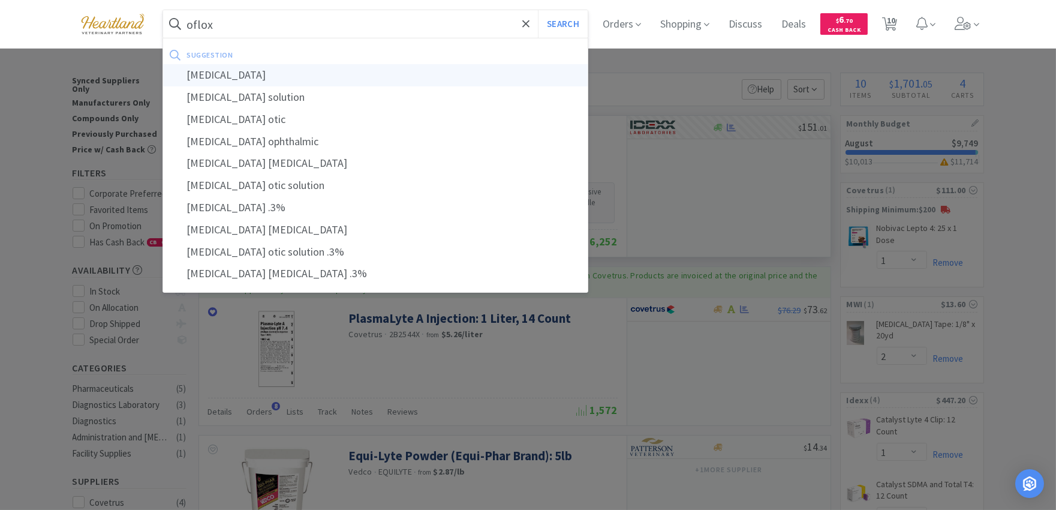
click at [248, 79] on div "ofloxacin" at bounding box center [375, 75] width 425 height 22
type input "ofloxacin"
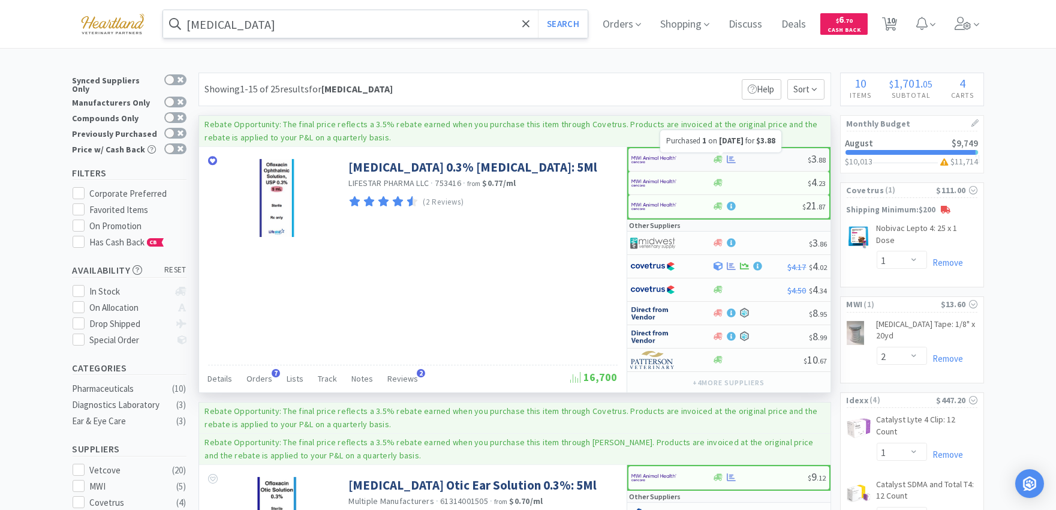
click at [731, 157] on icon at bounding box center [731, 159] width 9 height 8
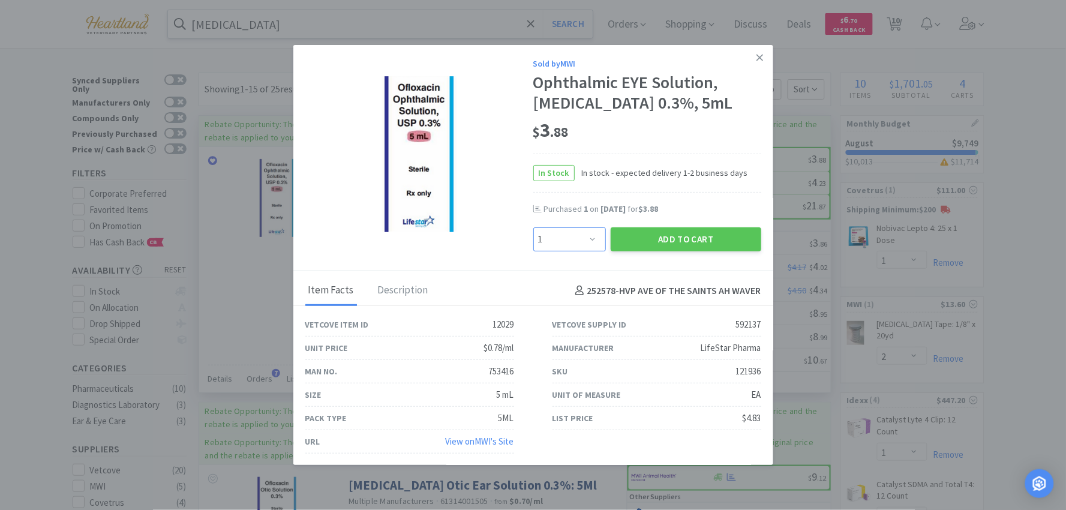
click at [590, 241] on select "Enter Quantity 1 2 3 4 5 6 7 8 9 10 11 12 13 14 15 16 17 18 19 20 Enter Quantity" at bounding box center [569, 239] width 73 height 24
select select "2"
click at [533, 227] on select "Enter Quantity 1 2 3 4 5 6 7 8 9 10 11 12 13 14 15 16 17 18 19 20 Enter Quantity" at bounding box center [569, 239] width 73 height 24
click at [680, 233] on button "Add to Cart" at bounding box center [686, 239] width 151 height 24
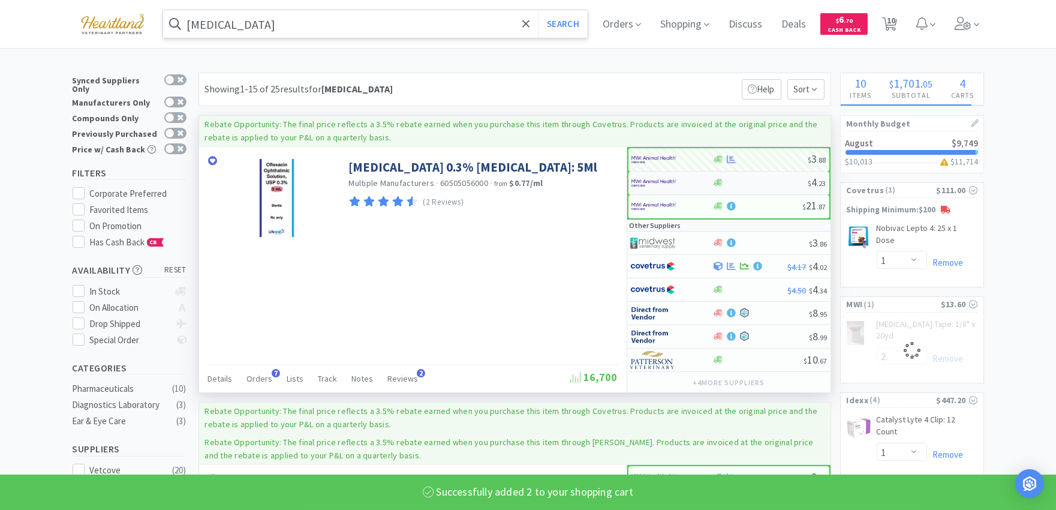
select select "2"
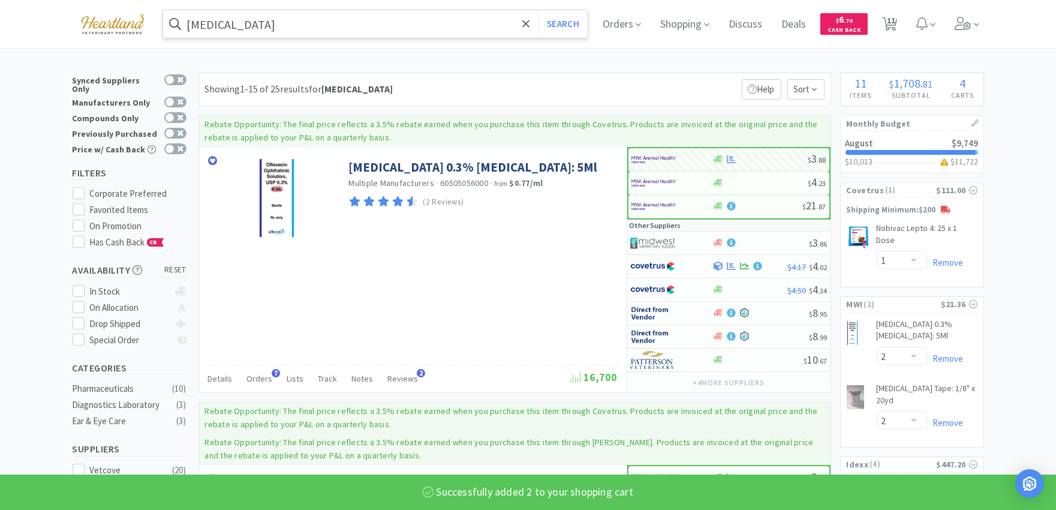
click at [461, 16] on input "ofloxacin" at bounding box center [375, 24] width 425 height 28
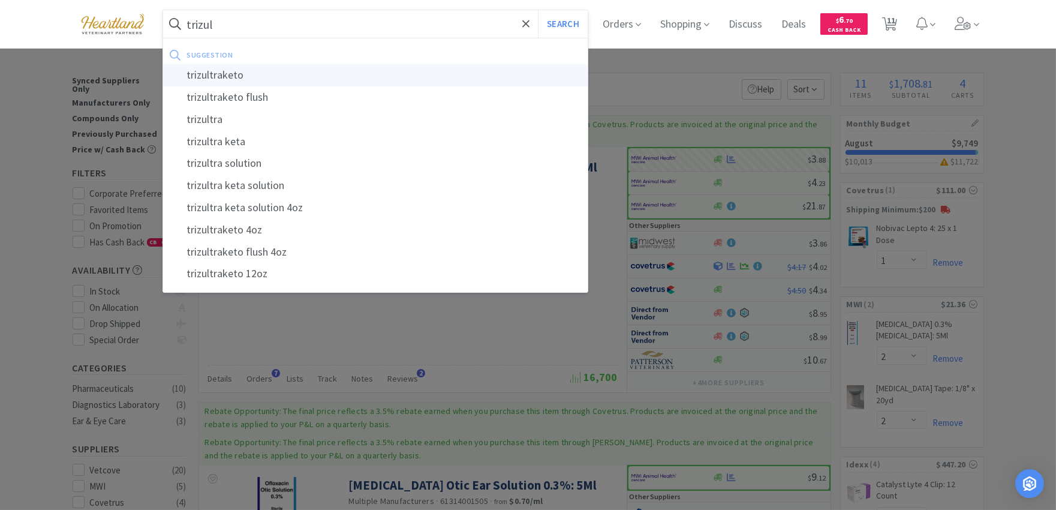
click at [260, 80] on div "trizultraketo" at bounding box center [375, 75] width 425 height 22
type input "trizultraketo"
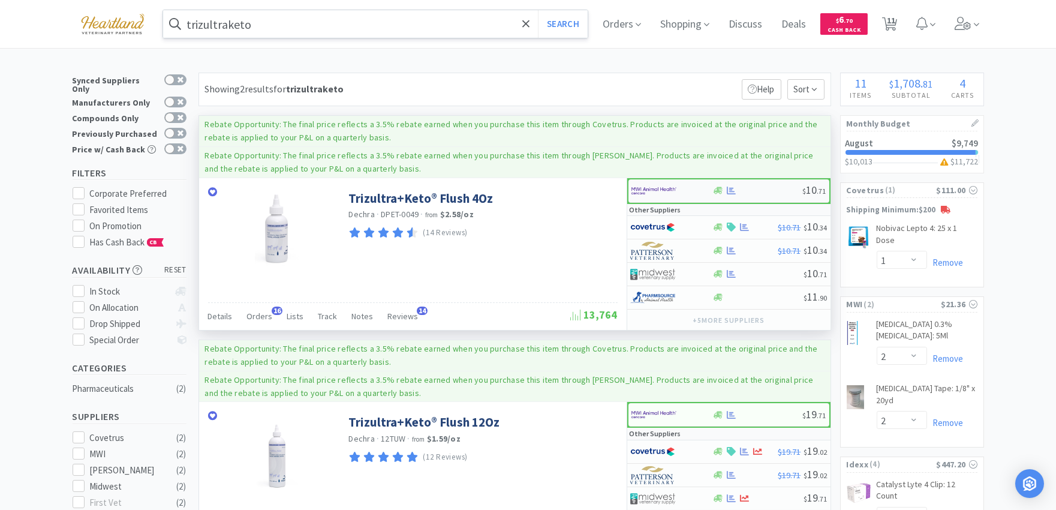
click at [659, 187] on img at bounding box center [654, 191] width 45 height 18
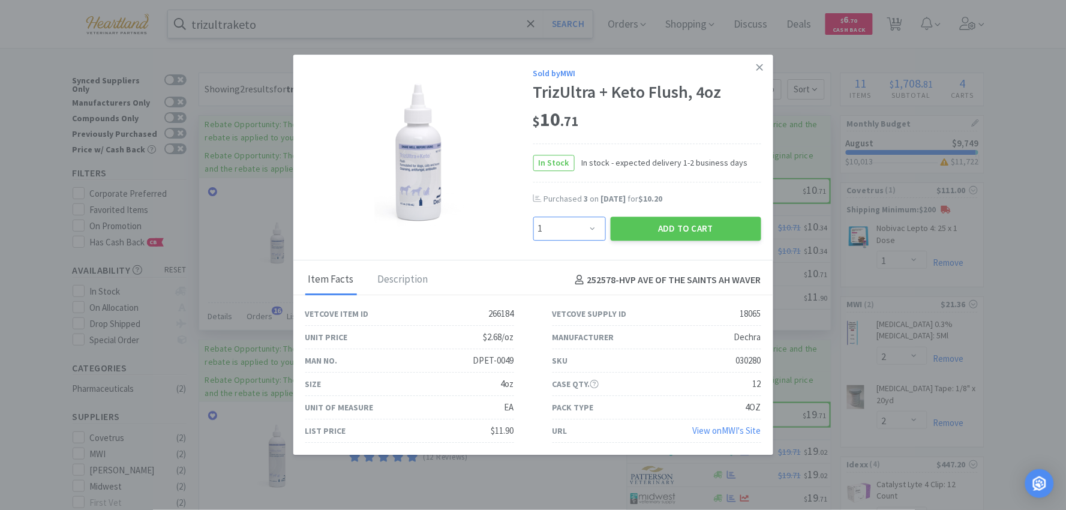
drag, startPoint x: 594, startPoint y: 224, endPoint x: 594, endPoint y: 217, distance: 6.6
click at [594, 224] on select "Enter Quantity 1 2 3 4 5 6 7 8 9 10 11 12 13 14 15 16 17 18 19 20 Enter Quantity" at bounding box center [569, 229] width 73 height 24
select select "2"
click at [533, 217] on select "Enter Quantity 1 2 3 4 5 6 7 8 9 10 11 12 13 14 15 16 17 18 19 20 Enter Quantity" at bounding box center [569, 229] width 73 height 24
click at [687, 225] on button "Add to Cart" at bounding box center [686, 229] width 151 height 24
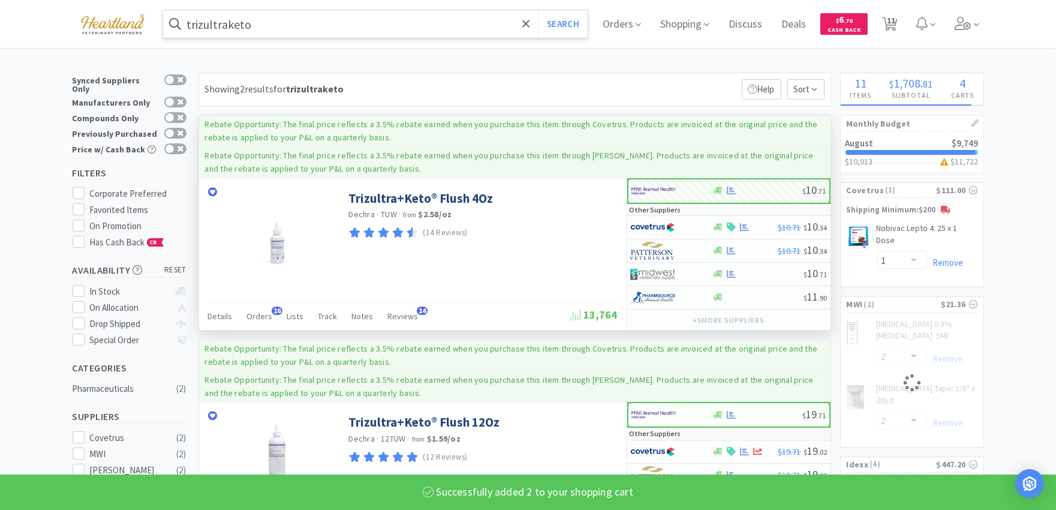
select select "2"
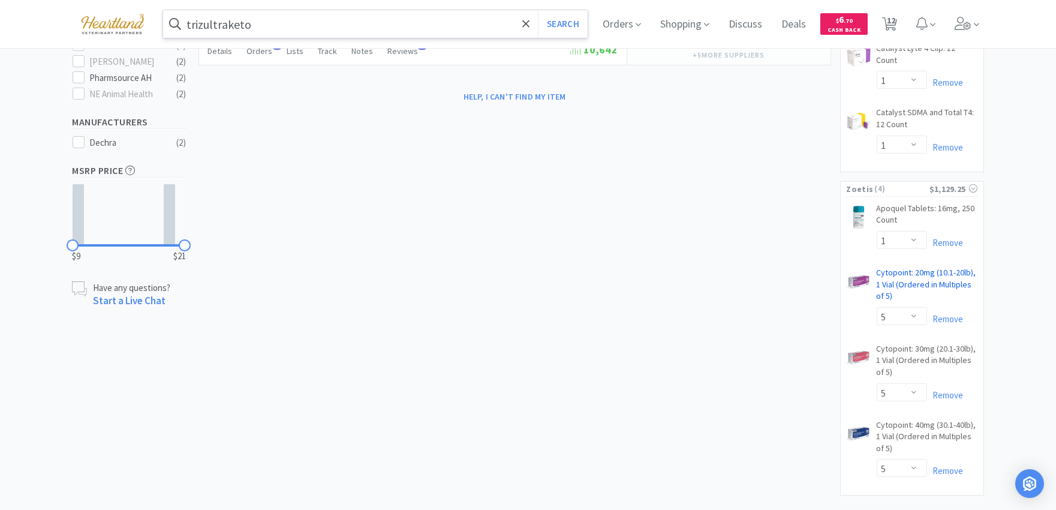
scroll to position [499, 0]
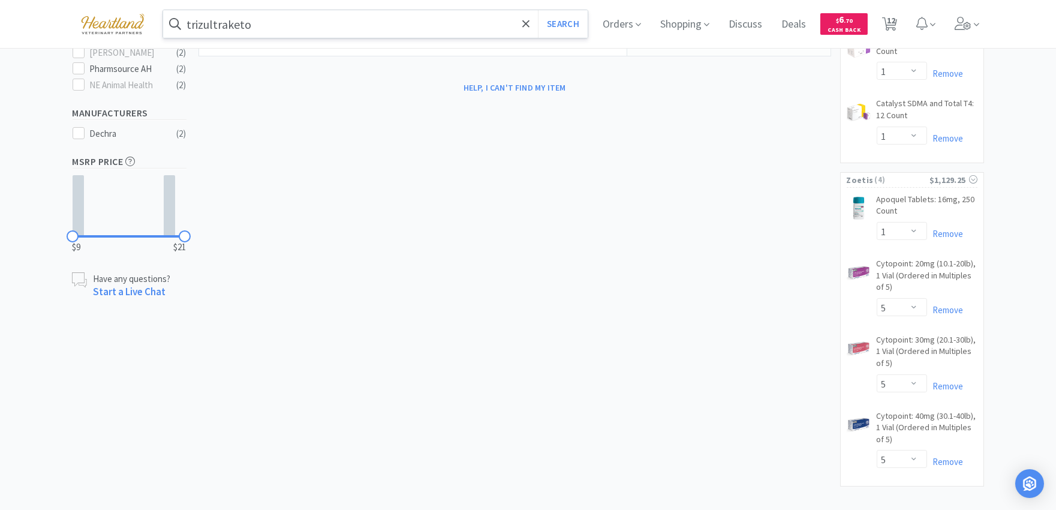
click at [260, 27] on input "trizultraketo" at bounding box center [375, 24] width 425 height 28
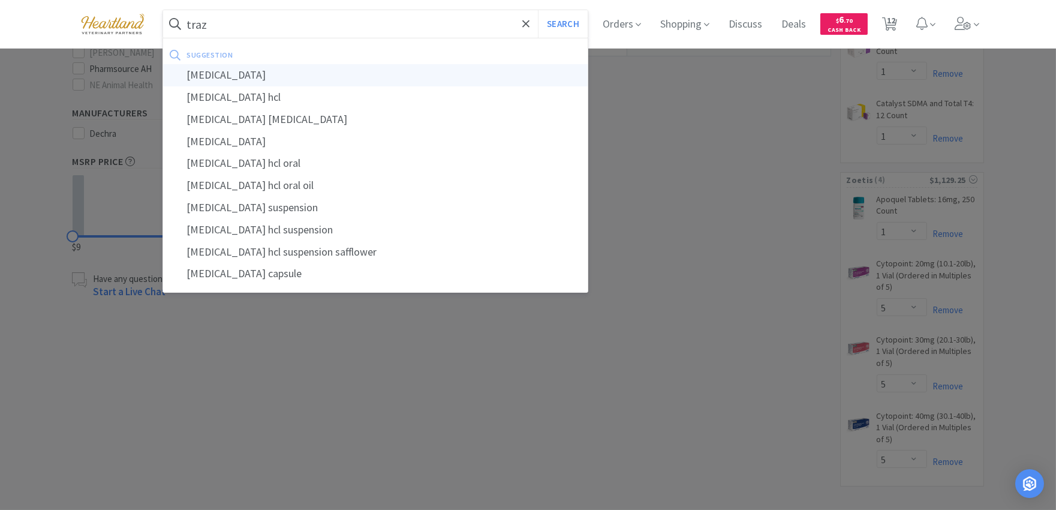
click at [200, 76] on div "trazodone" at bounding box center [375, 75] width 425 height 22
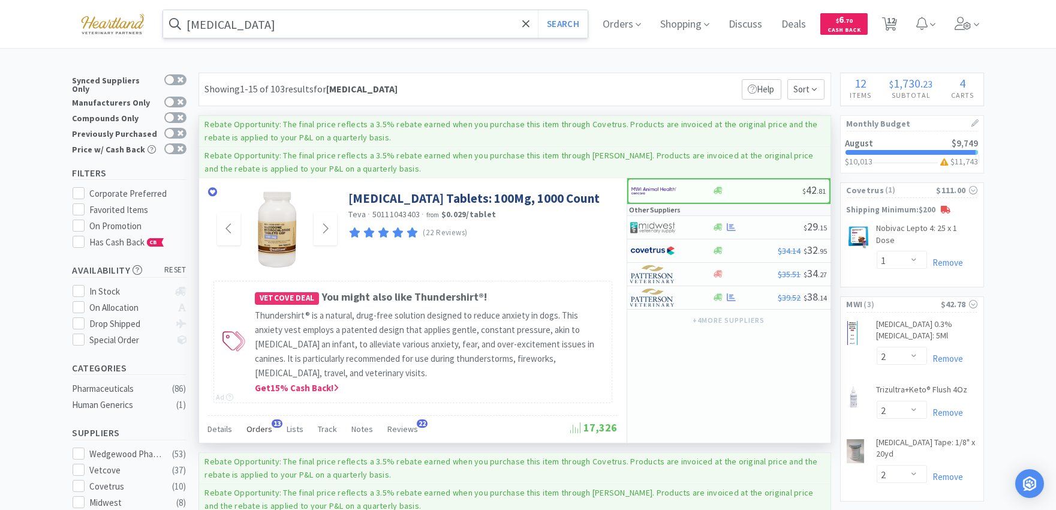
click at [274, 424] on span "13" at bounding box center [277, 423] width 11 height 8
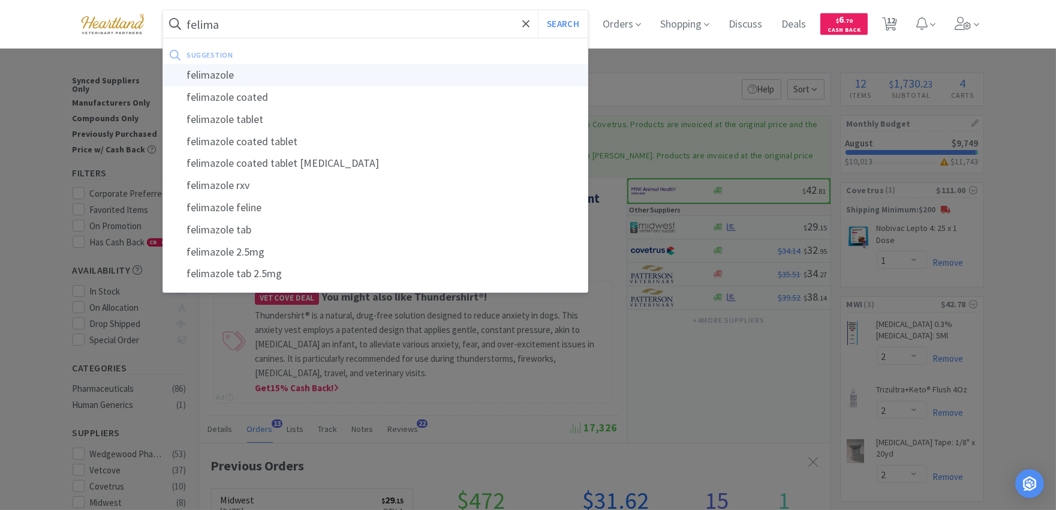
click at [224, 79] on div "felimazole" at bounding box center [375, 75] width 425 height 22
type input "felimazole"
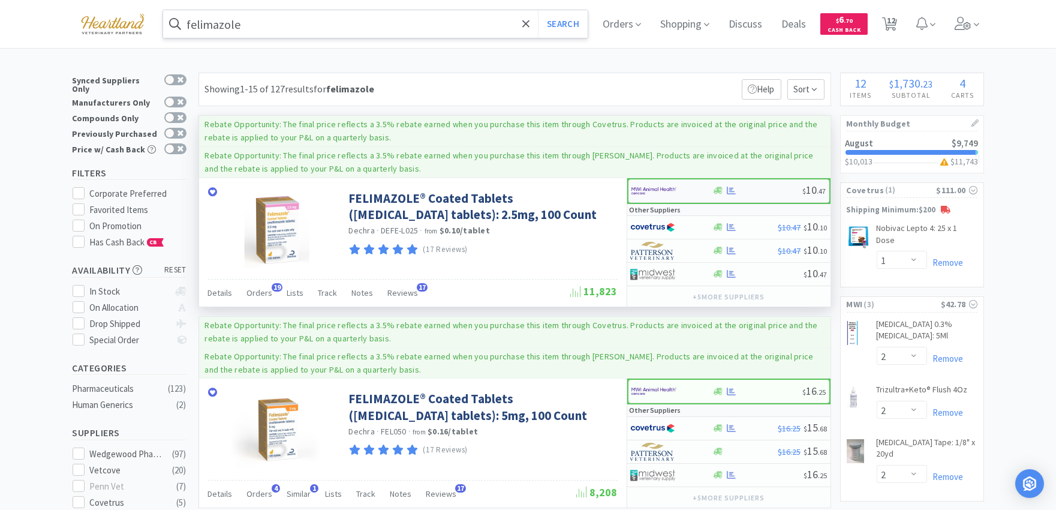
click at [648, 186] on img at bounding box center [654, 191] width 45 height 18
select select "1"
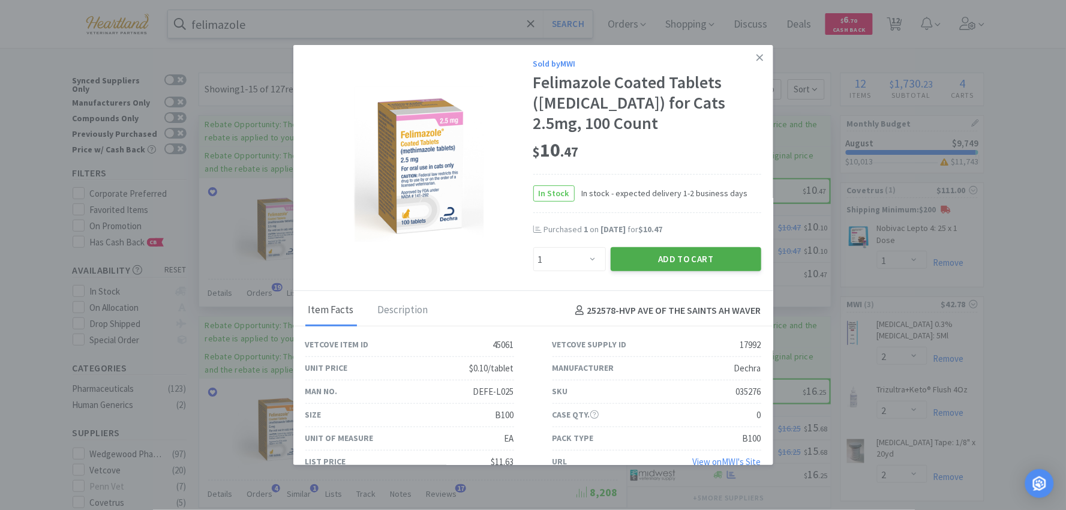
click at [712, 264] on button "Add to Cart" at bounding box center [686, 259] width 151 height 24
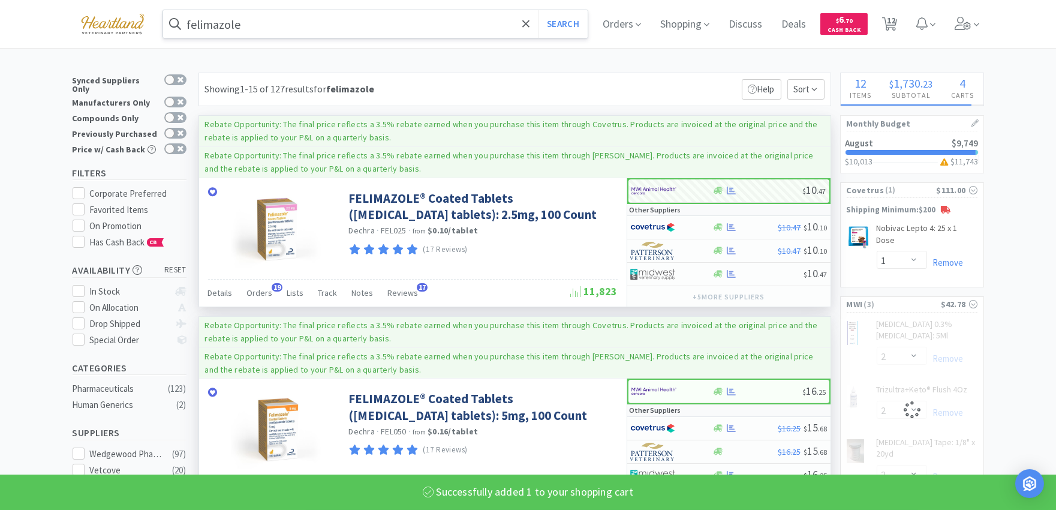
select select "1"
select select "2"
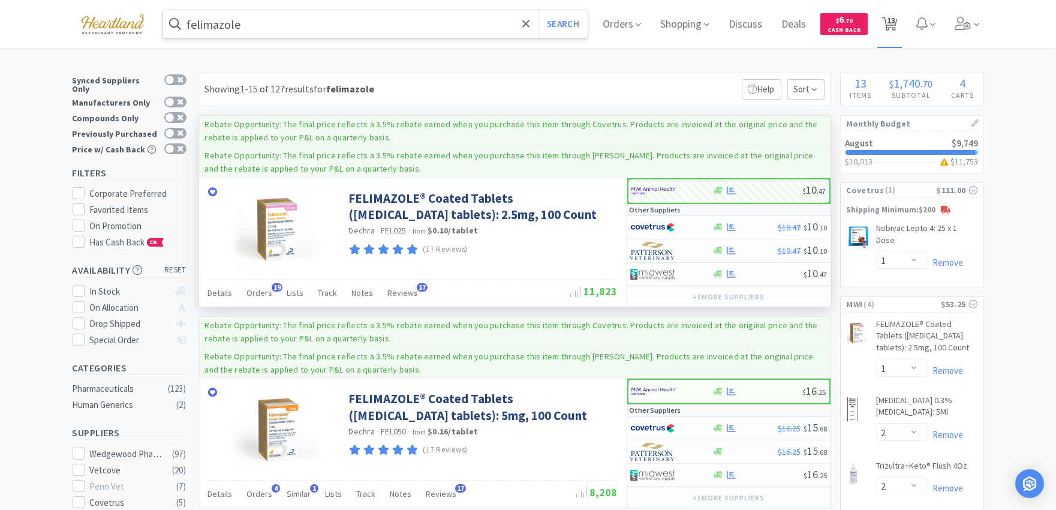
click at [896, 16] on span "13" at bounding box center [891, 20] width 8 height 48
select select "1"
select select "5"
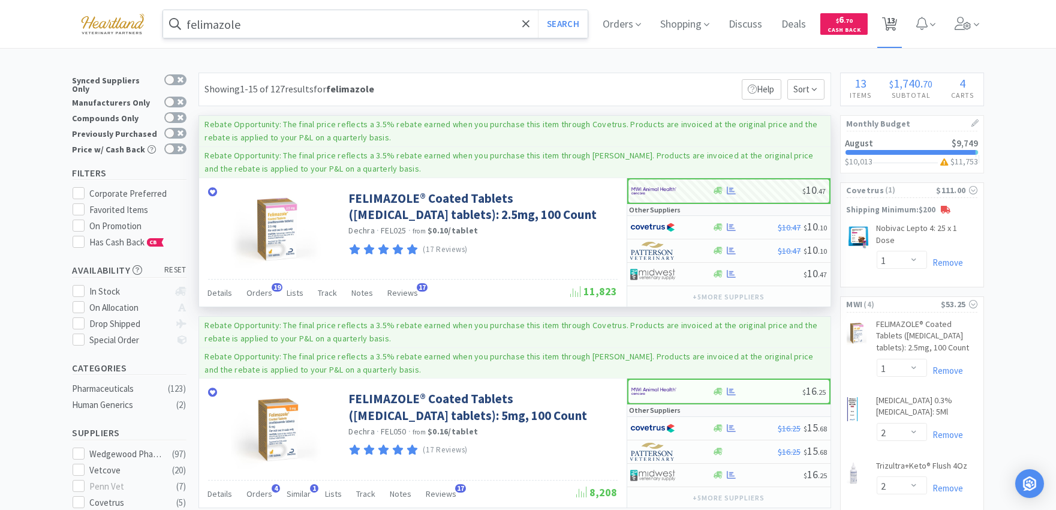
select select "1"
select select "2"
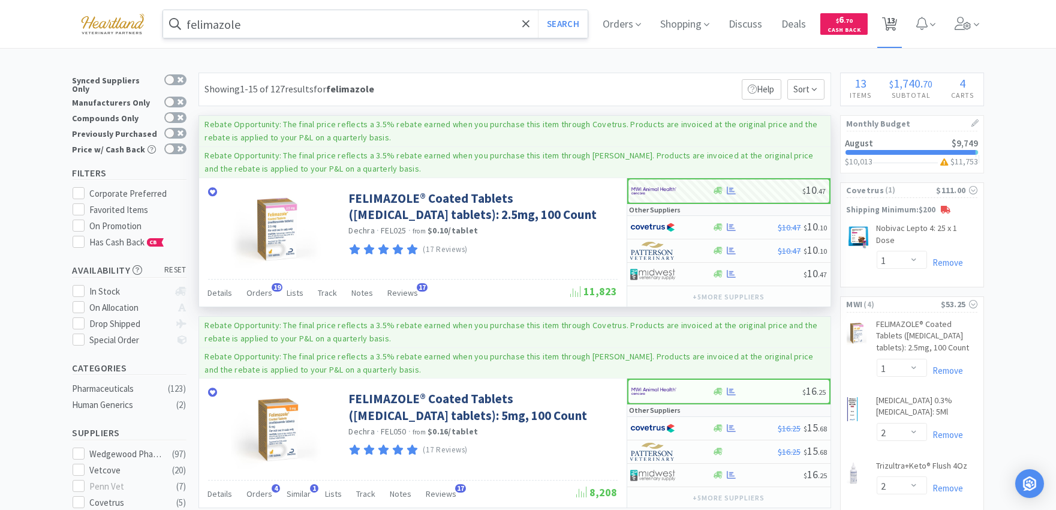
select select "2"
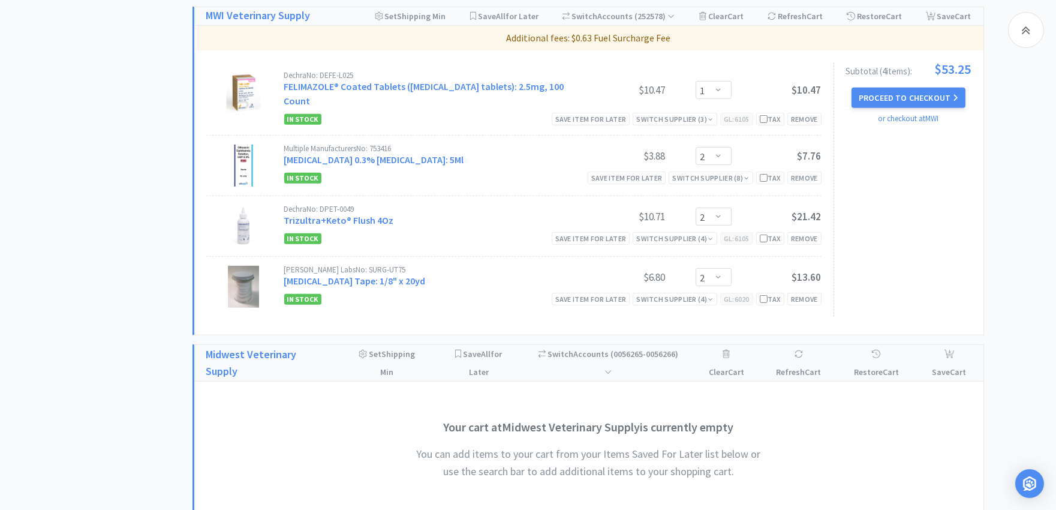
scroll to position [1466, 0]
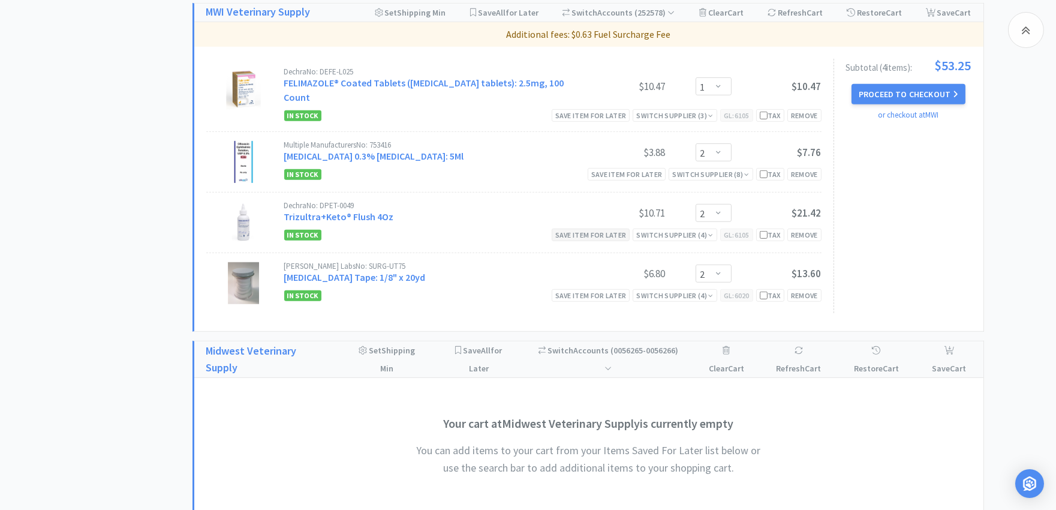
click at [592, 229] on div "Save item for later" at bounding box center [591, 235] width 79 height 13
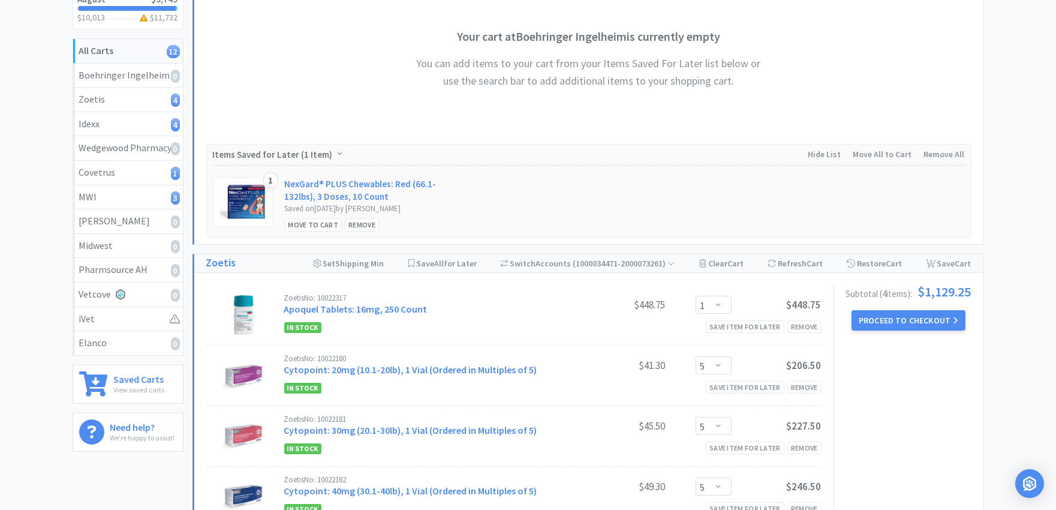
scroll to position [200, 0]
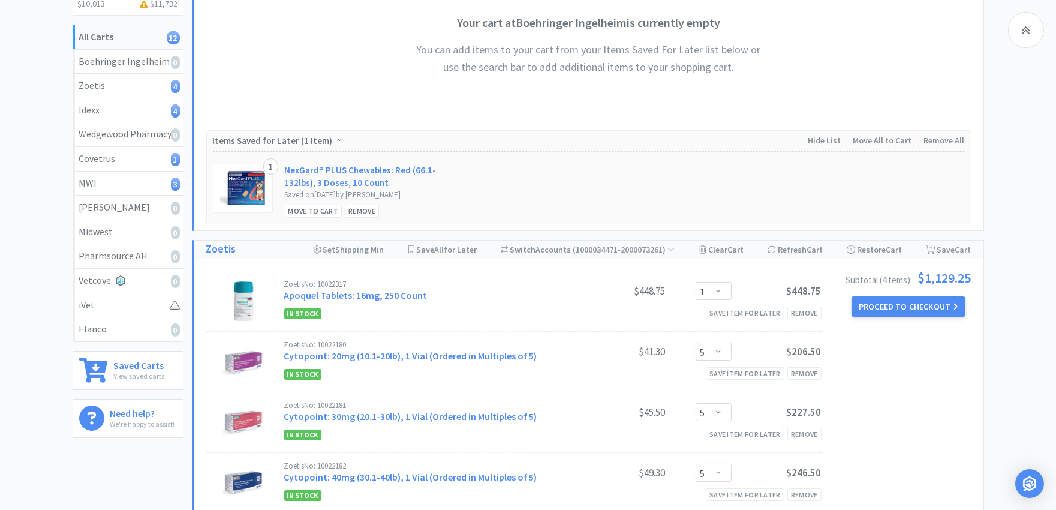
click at [918, 310] on button "Proceed to Checkout" at bounding box center [909, 306] width 114 height 20
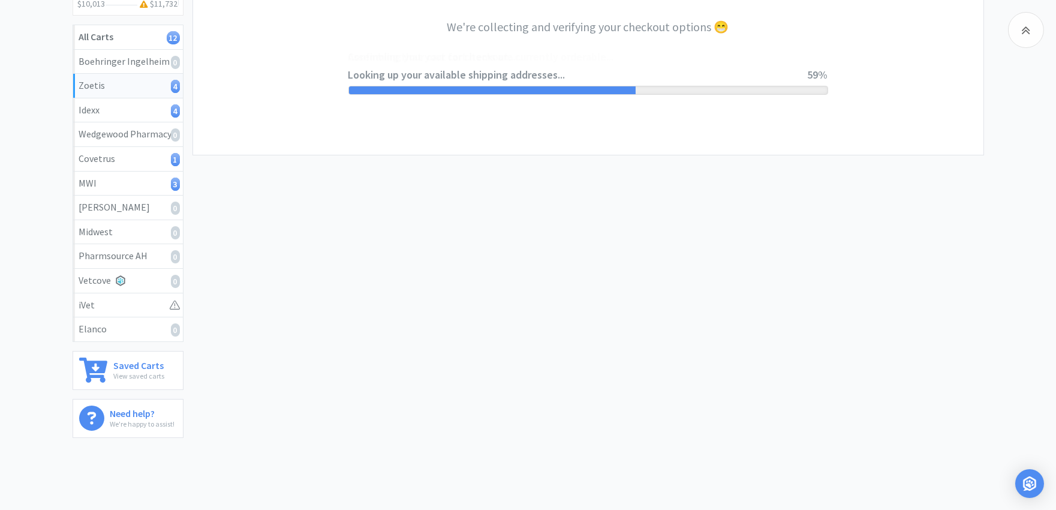
select select "invoice"
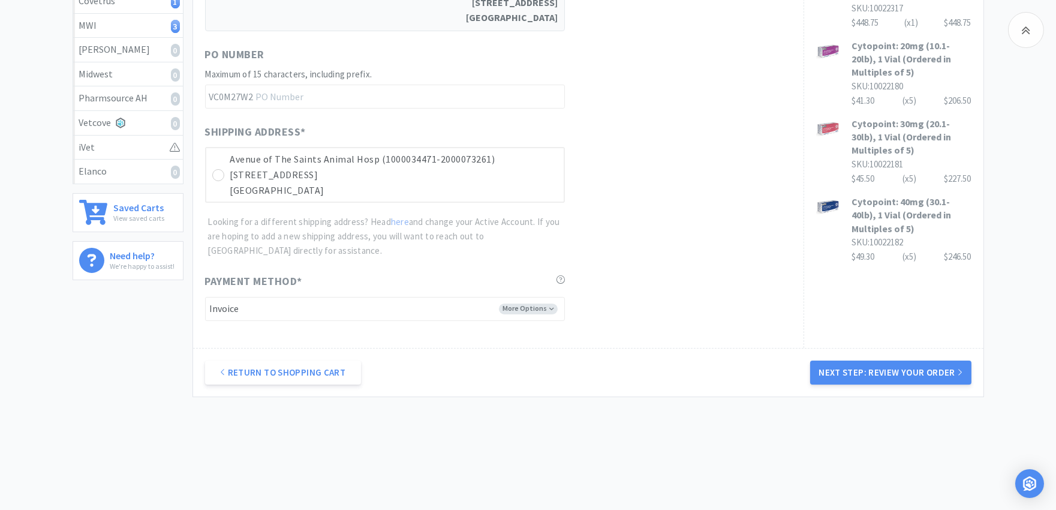
scroll to position [367, 0]
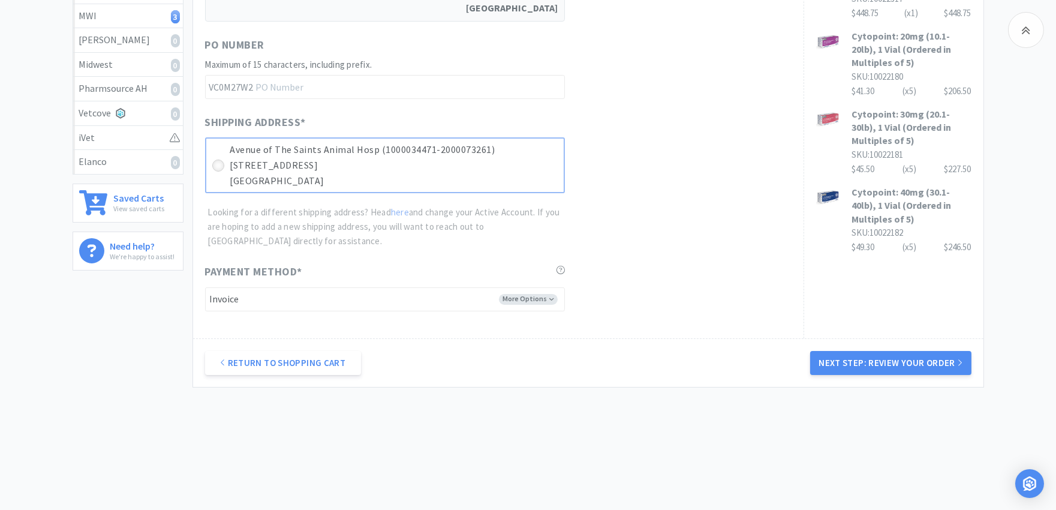
click at [219, 167] on icon at bounding box center [218, 165] width 9 height 9
click at [838, 362] on button "Next Step: Review Your Order" at bounding box center [891, 363] width 161 height 24
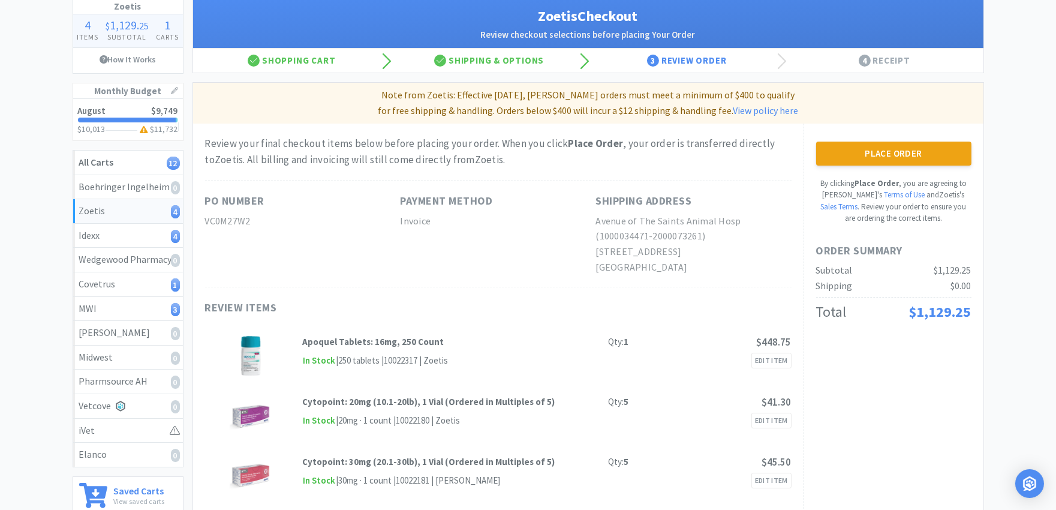
scroll to position [0, 0]
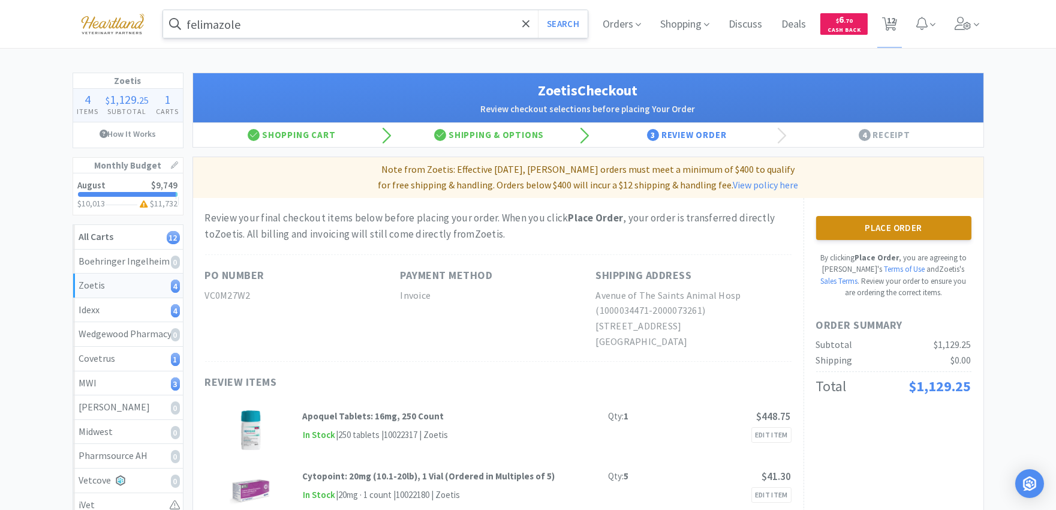
click at [869, 230] on button "Place Order" at bounding box center [894, 228] width 155 height 24
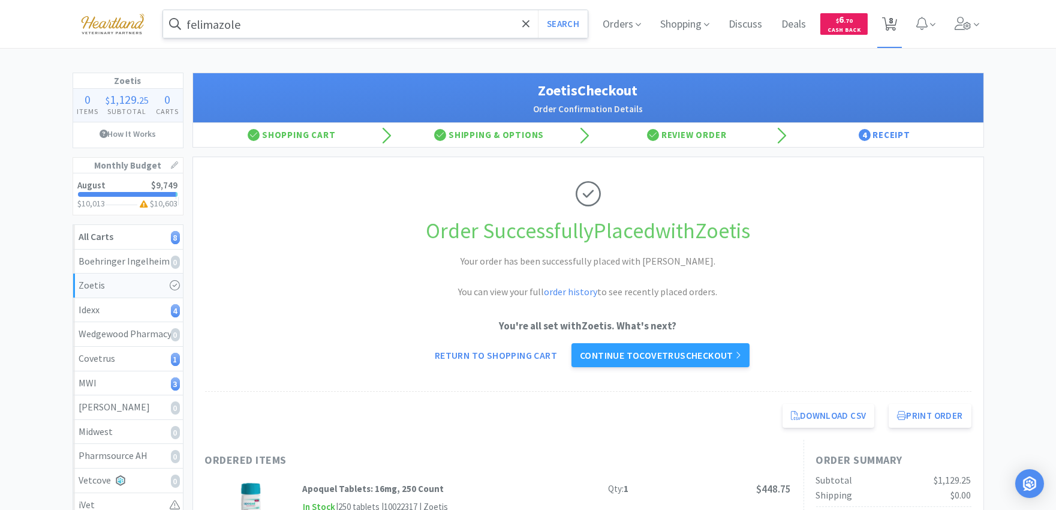
click at [891, 24] on span "8" at bounding box center [891, 20] width 4 height 48
select select "1"
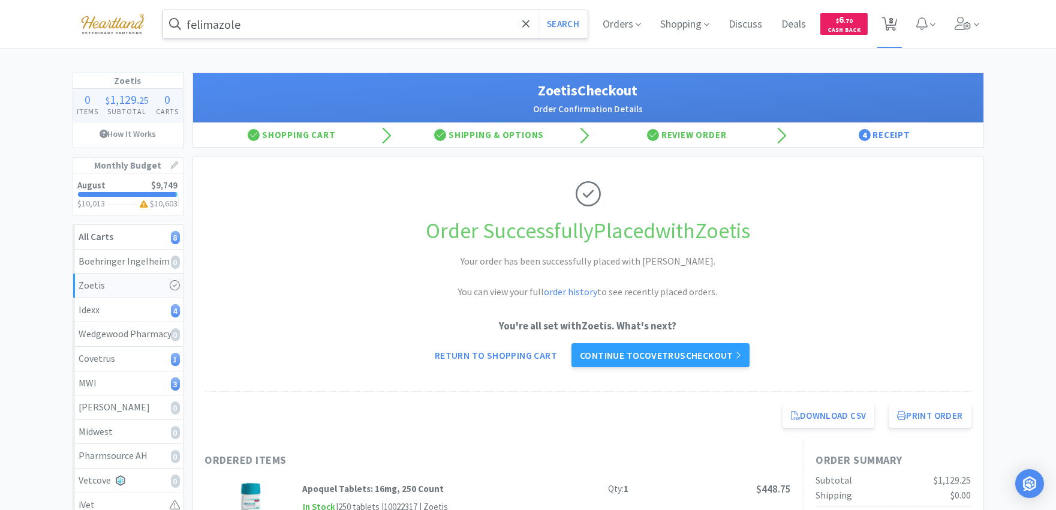
select select "2"
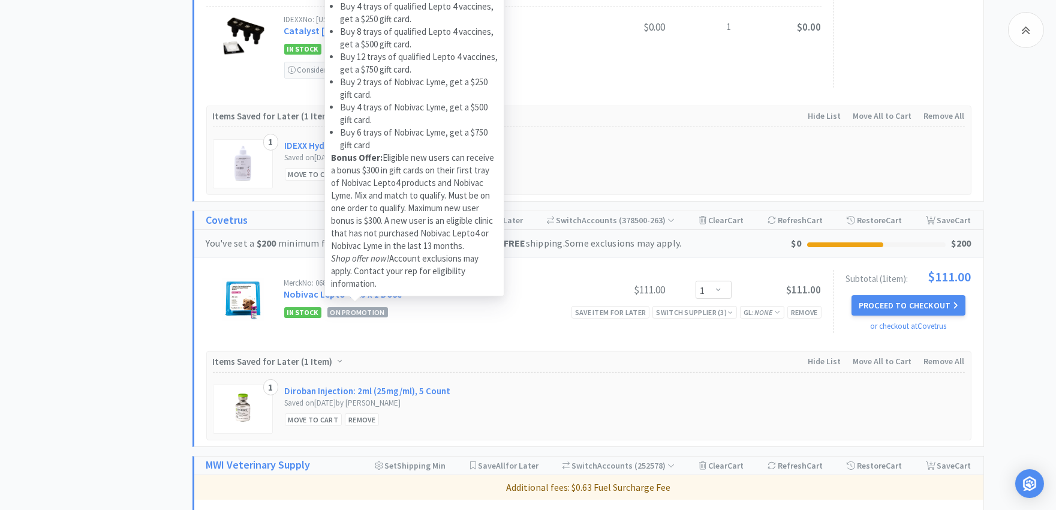
scroll to position [800, 0]
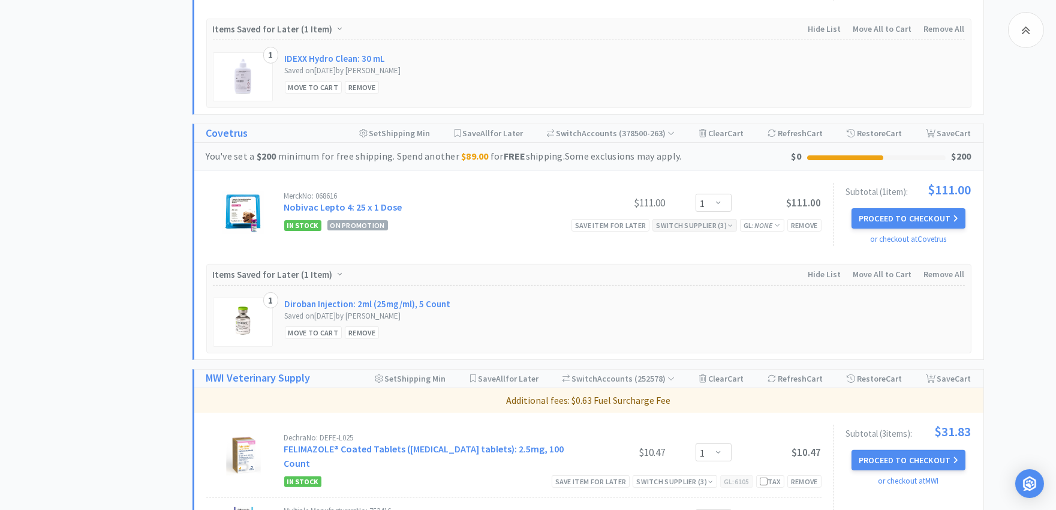
click at [689, 228] on div "Switch Supplier ( 3 )" at bounding box center [694, 225] width 77 height 11
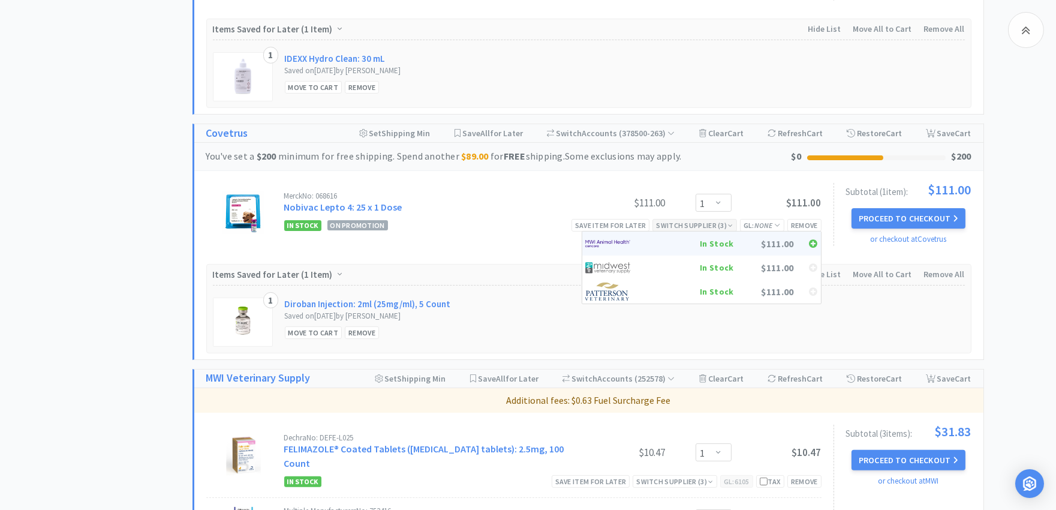
click at [604, 241] on img at bounding box center [608, 244] width 45 height 18
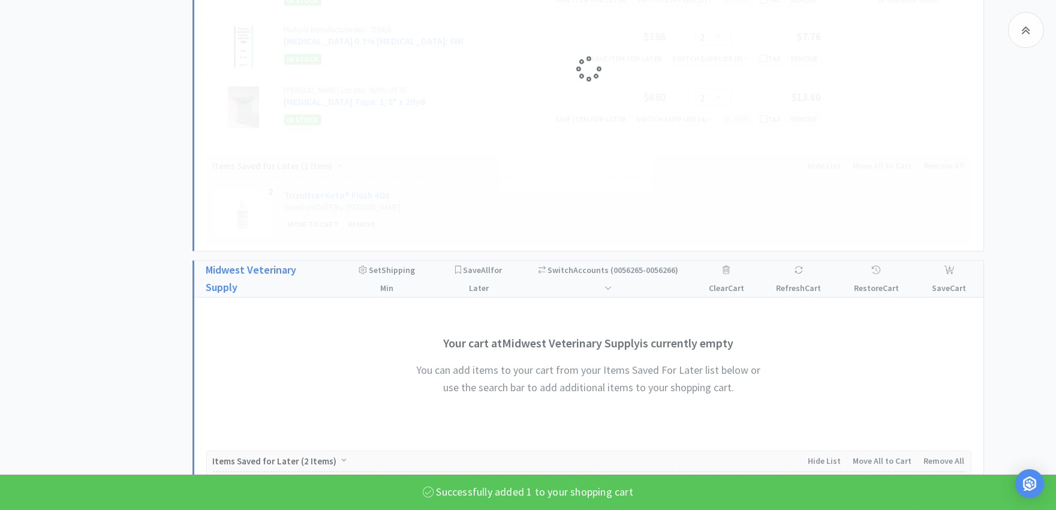
select select "1"
select select "2"
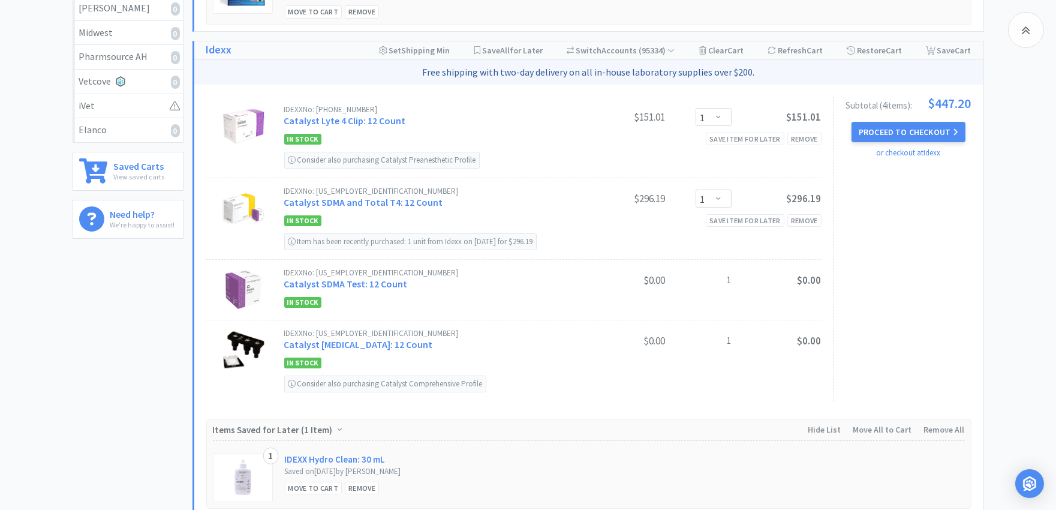
scroll to position [400, 0]
click at [903, 136] on button "Proceed to Checkout" at bounding box center [909, 131] width 114 height 20
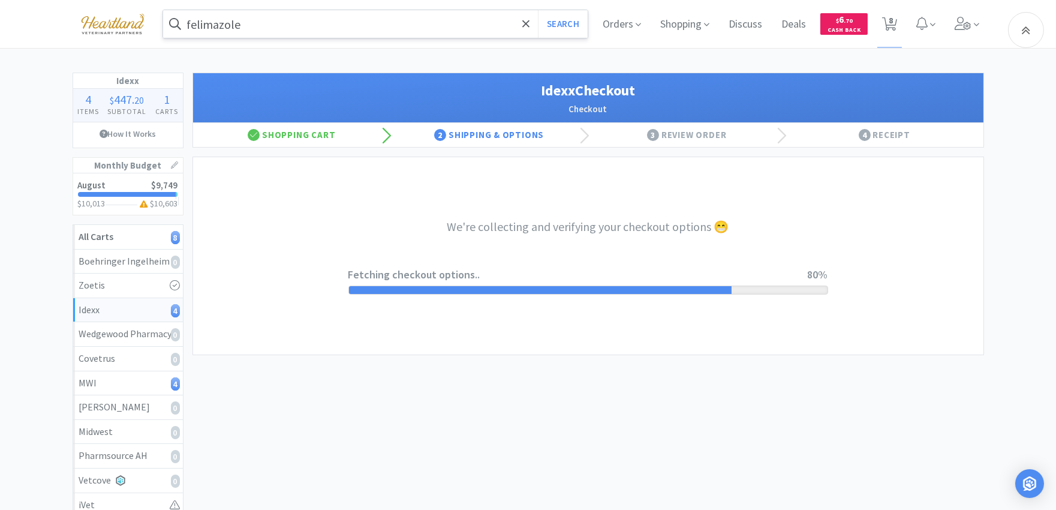
select select "904"
select select "003"
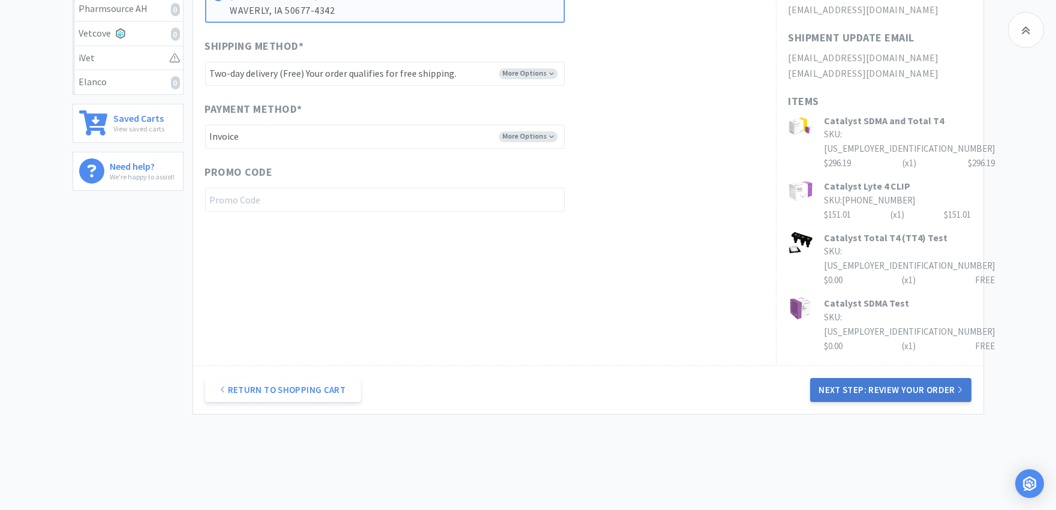
click at [912, 378] on button "Next Step: Review Your Order" at bounding box center [891, 390] width 161 height 24
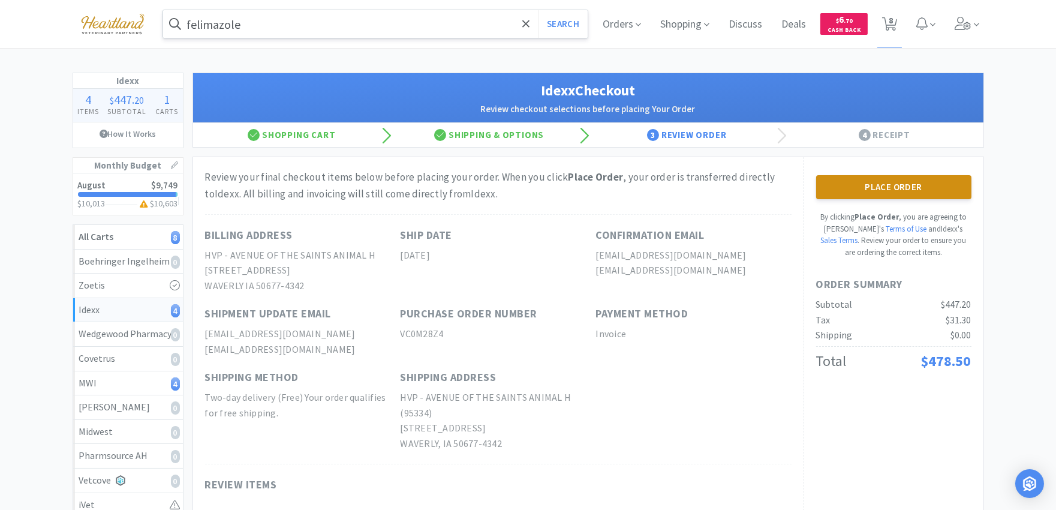
click at [896, 187] on button "Place Order" at bounding box center [894, 187] width 155 height 24
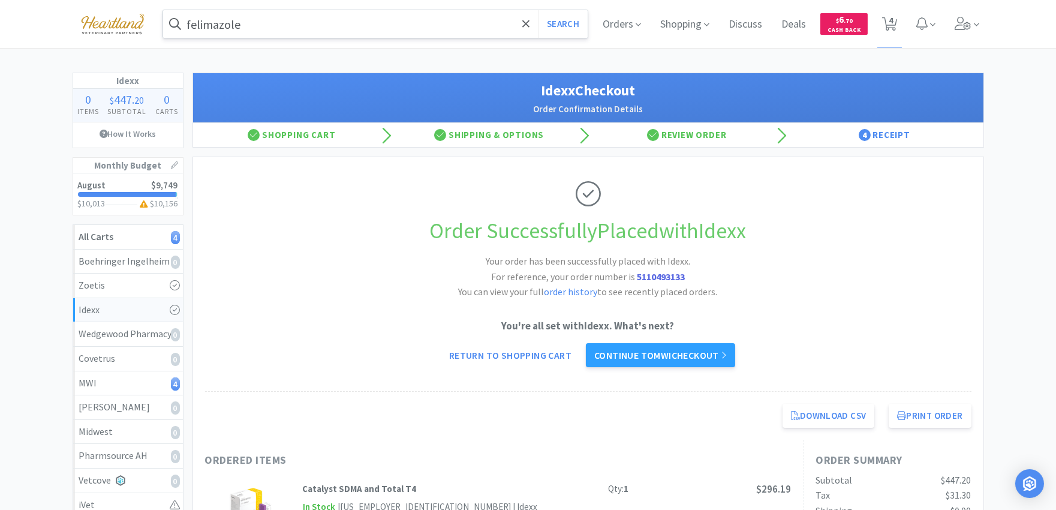
click at [874, 26] on div "Orders Shopping Discuss Discuss Deals Deals $ 6 . 70 Cash Back 4 4" at bounding box center [788, 24] width 391 height 48
click at [900, 22] on span "4" at bounding box center [890, 24] width 25 height 48
select select "1"
select select "2"
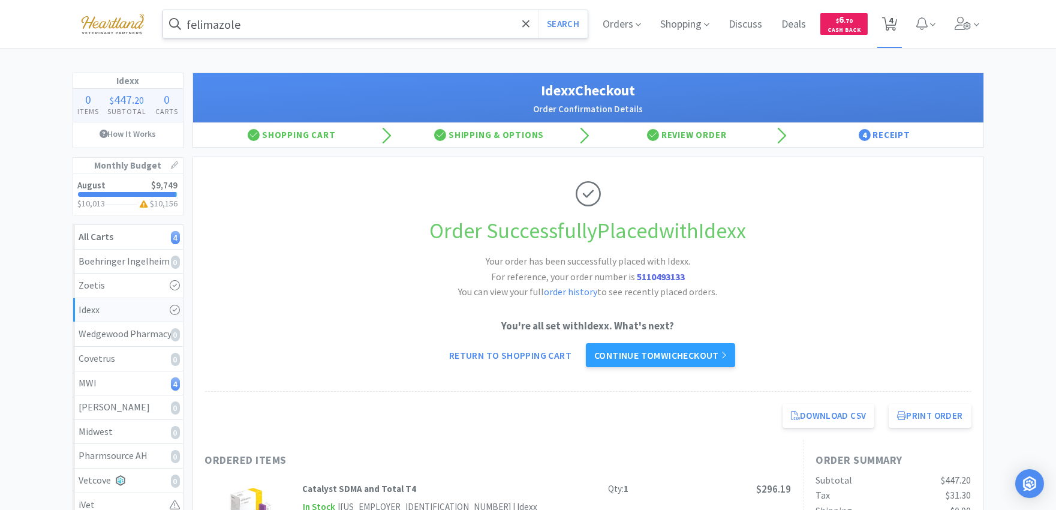
select select "2"
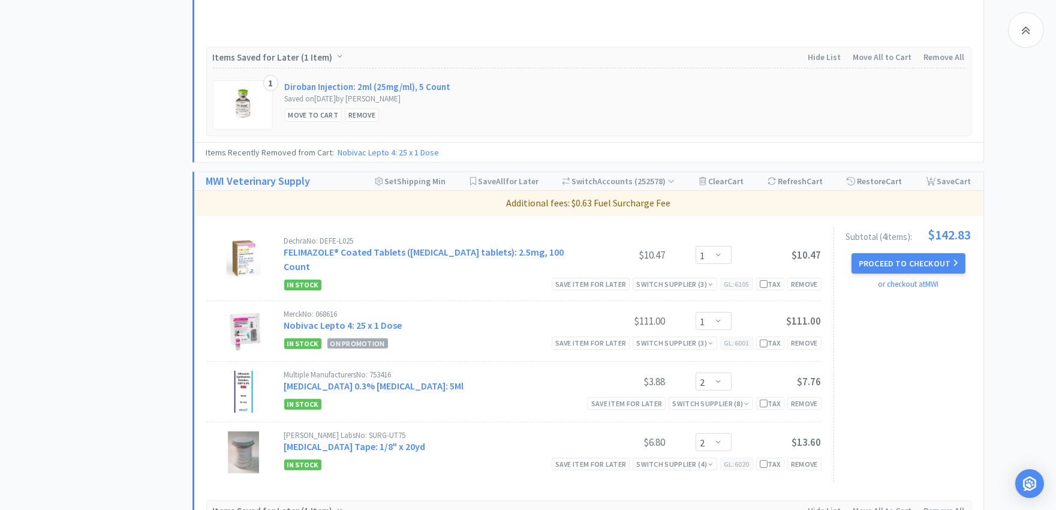
scroll to position [866, 0]
click at [568, 337] on div "Save item for later" at bounding box center [591, 343] width 79 height 13
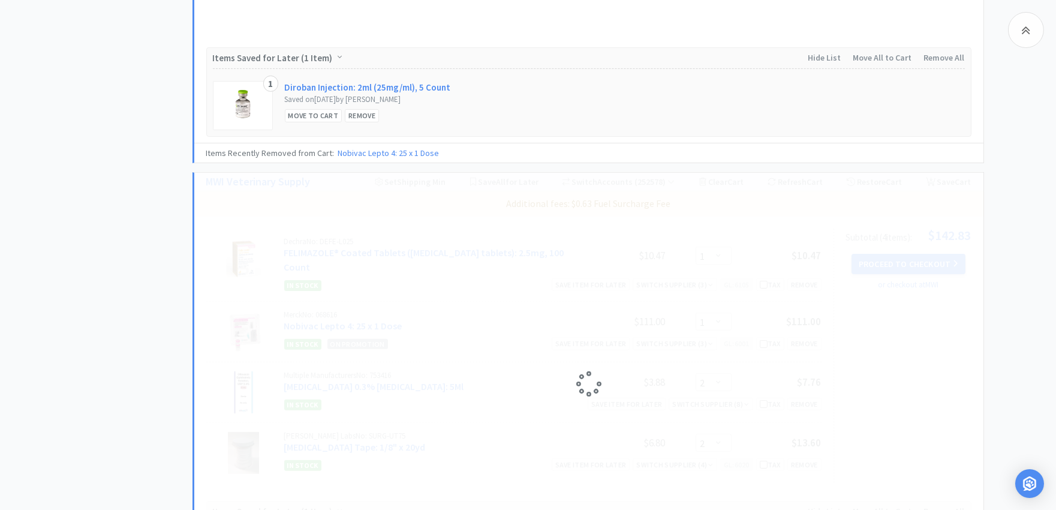
select select "2"
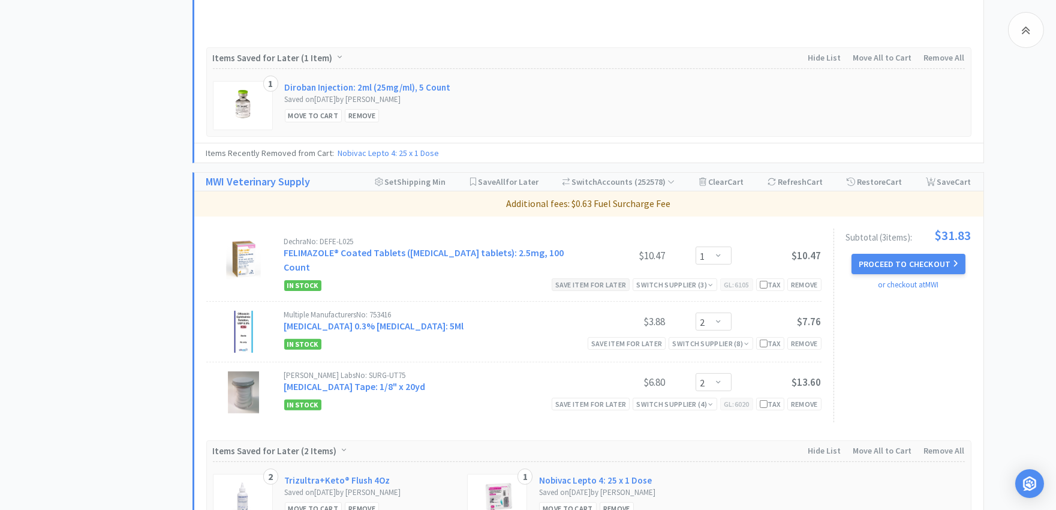
click at [588, 278] on div "Save item for later" at bounding box center [591, 284] width 79 height 13
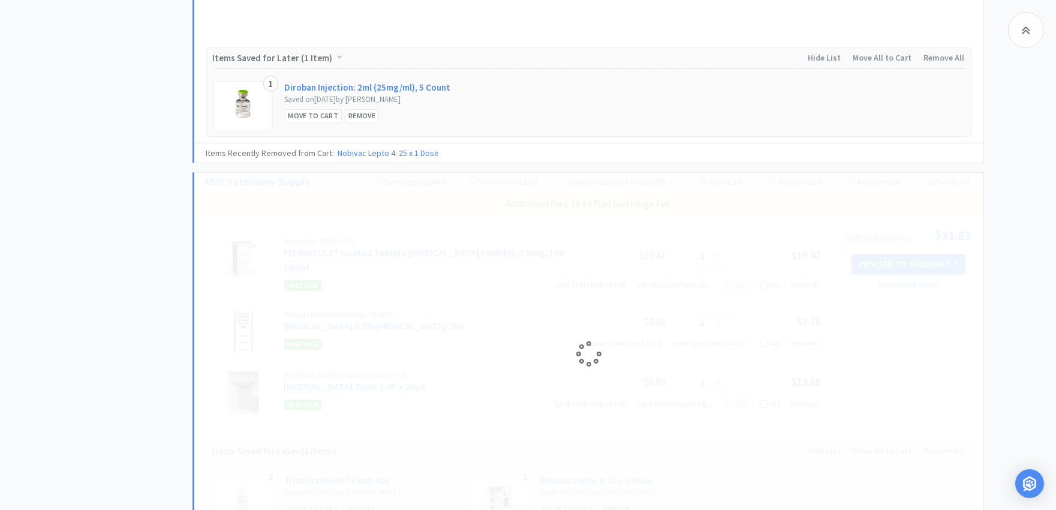
select select "2"
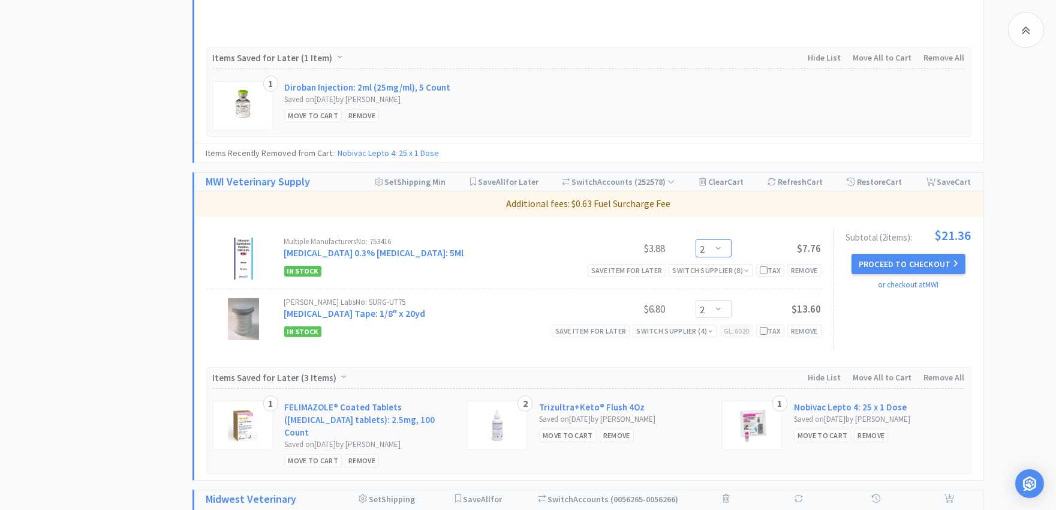
click at [702, 254] on select "Enter Quantity 1 2 3 4 5 6 7 8 9 10 11 12 13 14 15 16 17 18 19 20 Enter Quantity" at bounding box center [714, 248] width 36 height 18
click at [724, 242] on span "Increase Value" at bounding box center [725, 244] width 13 height 10
click at [726, 252] on icon "icon: down" at bounding box center [726, 251] width 4 height 2
type input "1"
click at [726, 252] on icon "icon: down" at bounding box center [726, 251] width 4 height 2
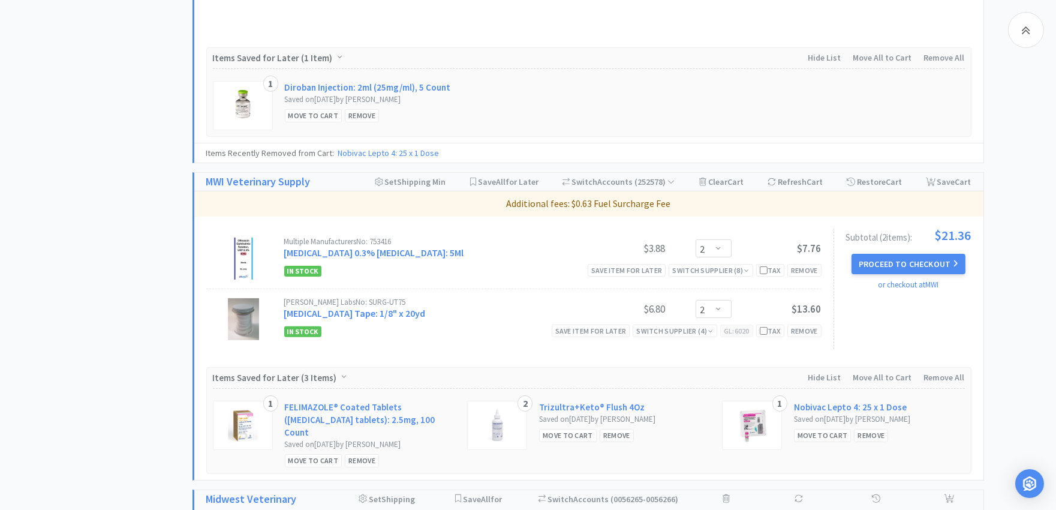
click at [726, 211] on p "Additional fees: $0.63 Fuel Surcharge Fee" at bounding box center [589, 204] width 780 height 16
click at [705, 248] on select "Enter Quantity 1 2 3 4 5 6 7 8 9 10 11 12 13 14 15 16 17 18 19 20 Enter Quantity" at bounding box center [714, 248] width 36 height 18
click at [696, 241] on select "Enter Quantity 1 2 3 4 5 6 7 8 9 10 11 12 13 14 15 16 17 18 19 20 Enter Quantity" at bounding box center [714, 248] width 36 height 18
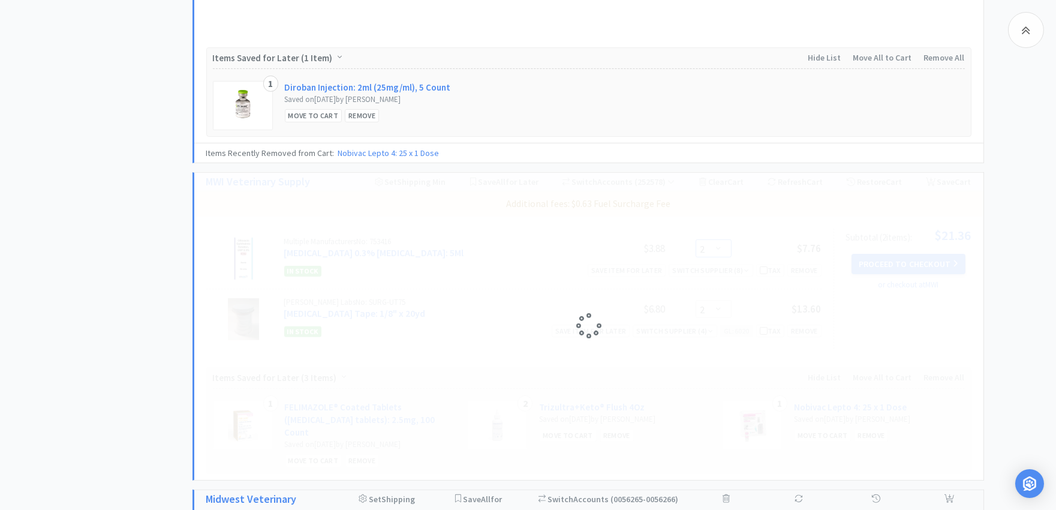
select select "1"
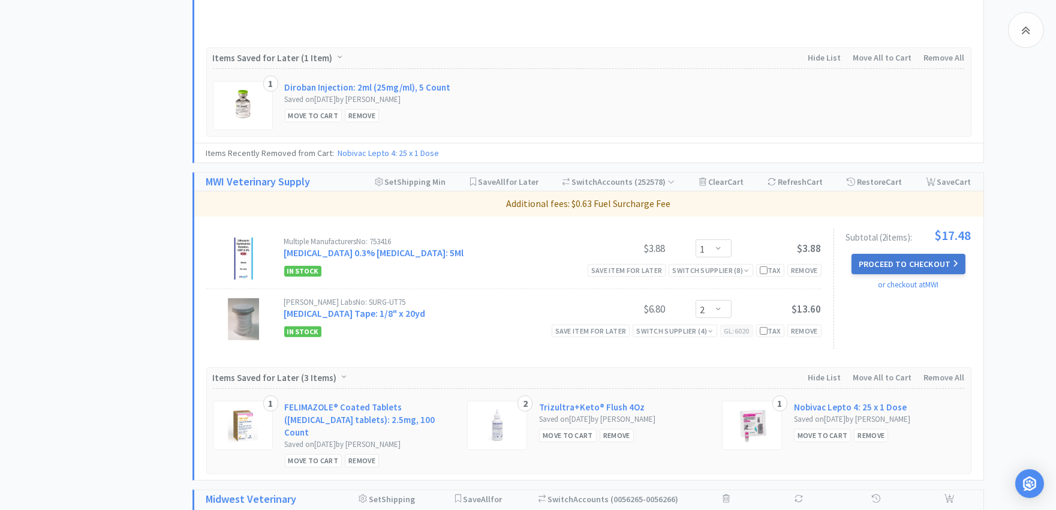
click at [953, 263] on icon at bounding box center [955, 263] width 5 height 8
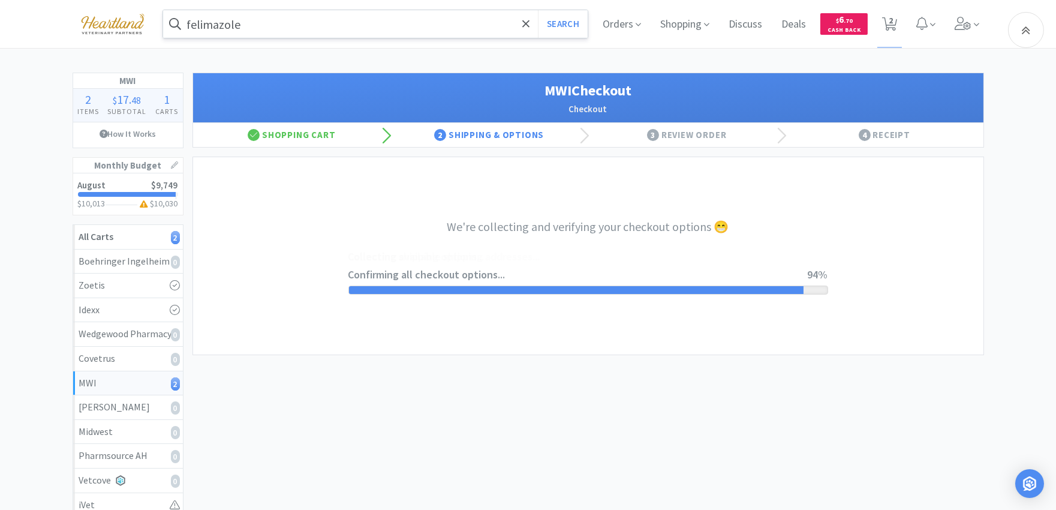
select select "STD_"
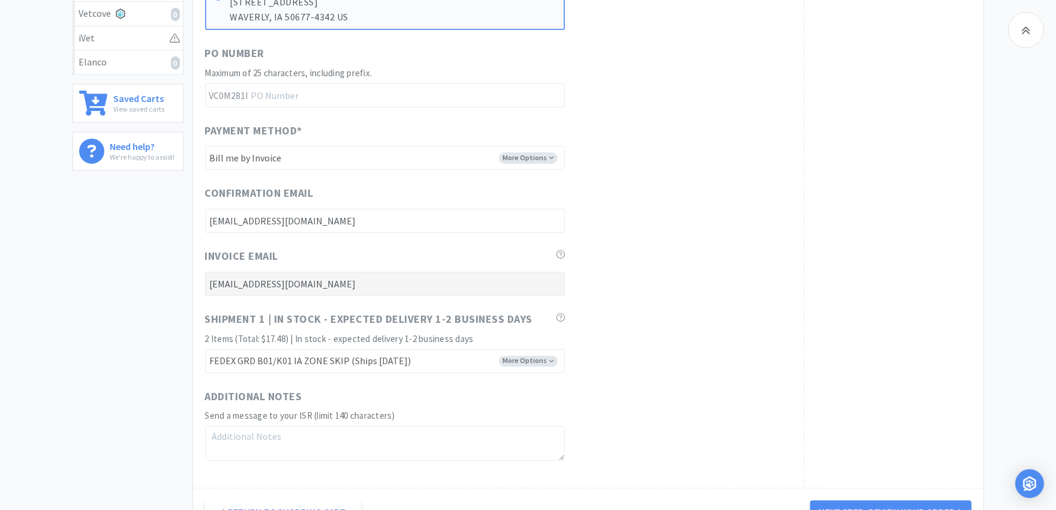
scroll to position [533, 0]
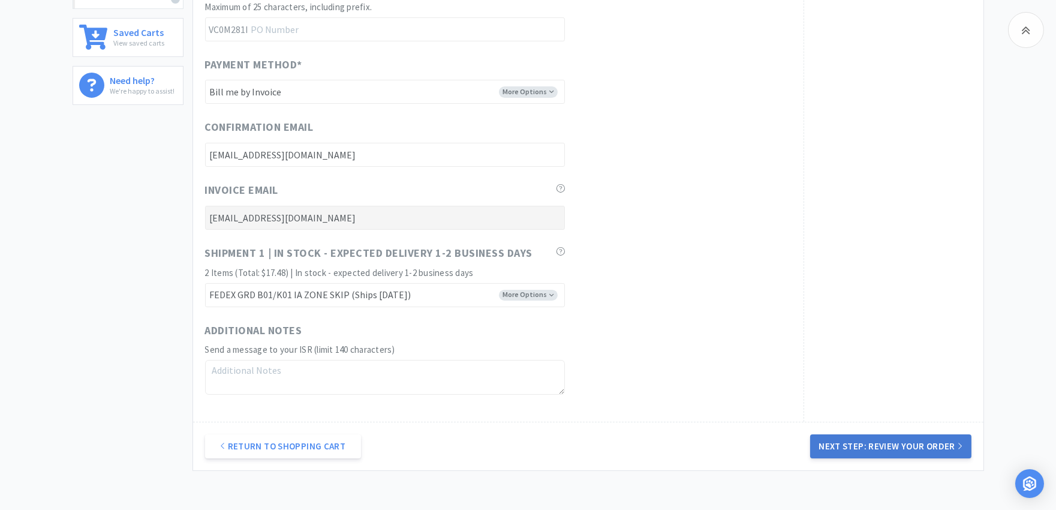
click at [902, 446] on button "Next Step: Review Your Order" at bounding box center [891, 446] width 161 height 24
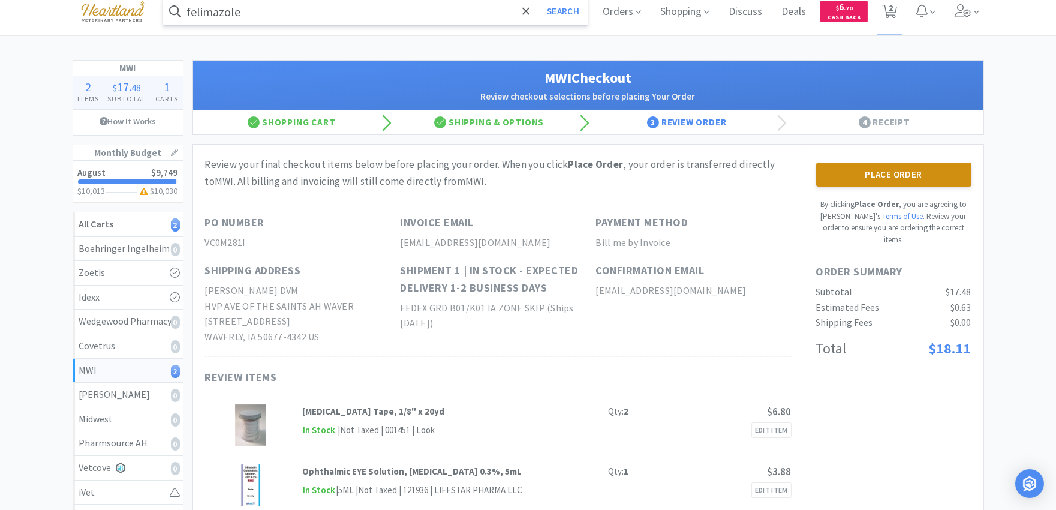
scroll to position [0, 0]
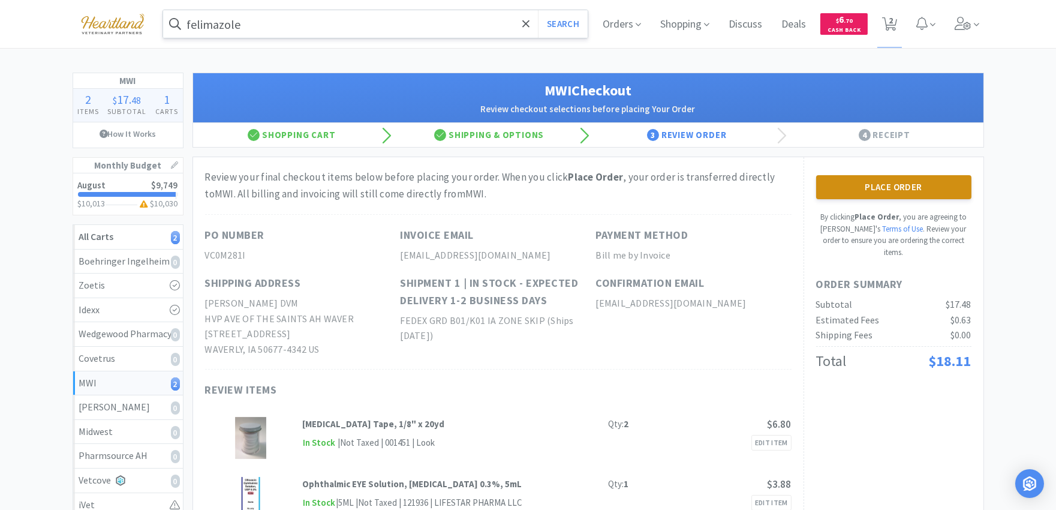
click at [823, 186] on button "Place Order" at bounding box center [894, 187] width 155 height 24
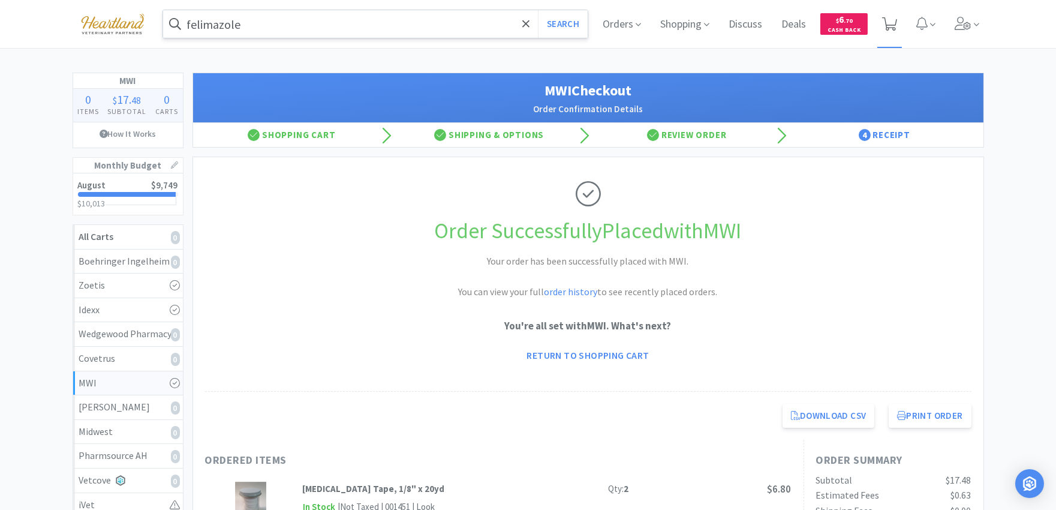
click at [894, 22] on icon at bounding box center [890, 23] width 15 height 13
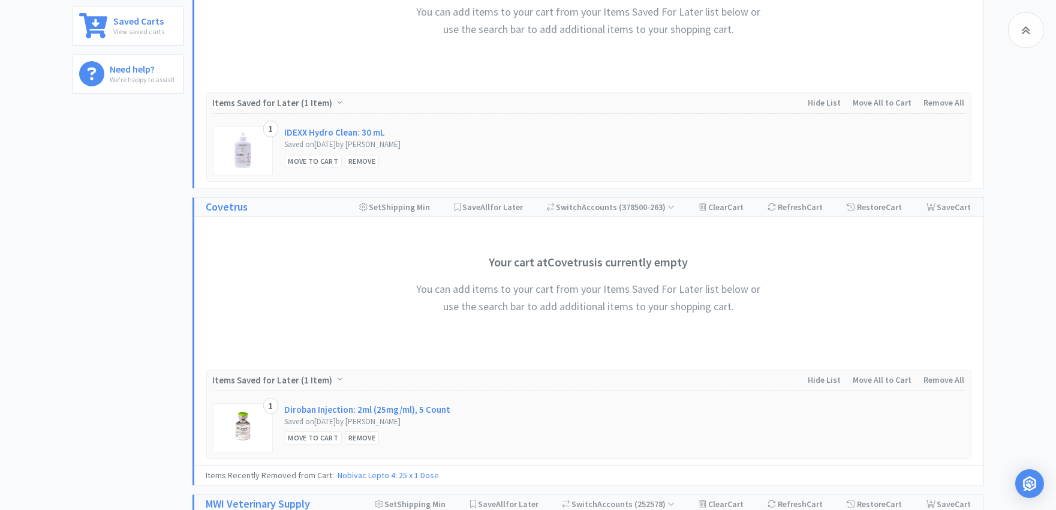
scroll to position [733, 0]
